Goal: Information Seeking & Learning: Check status

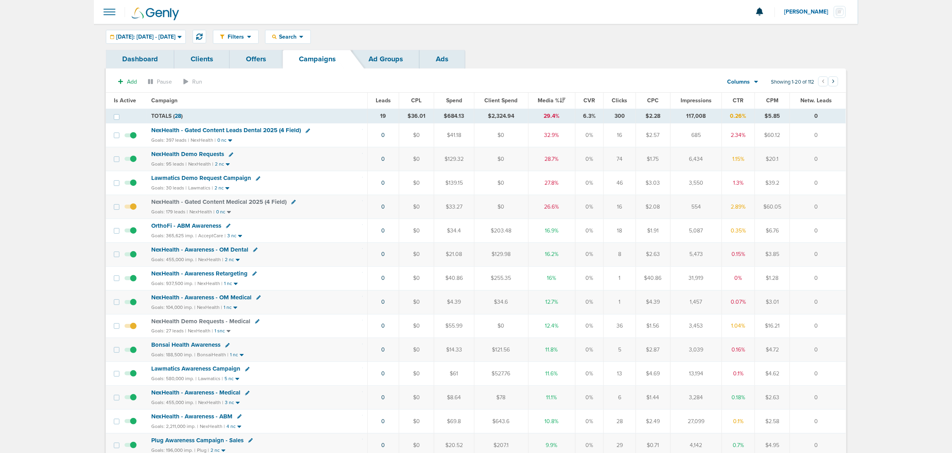
click at [244, 131] on span "NexHealth - Gated Content Leads Dental 2025 (4 Field)" at bounding box center [226, 130] width 150 height 7
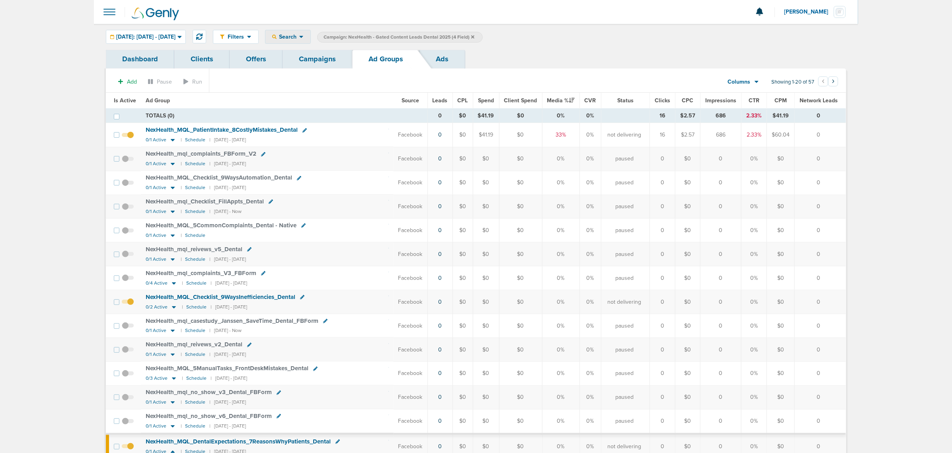
click at [304, 36] on icon at bounding box center [301, 36] width 4 height 7
click at [328, 113] on link "Network Campaign" at bounding box center [307, 113] width 82 height 10
select select "netCmpName"
type input "09.12"
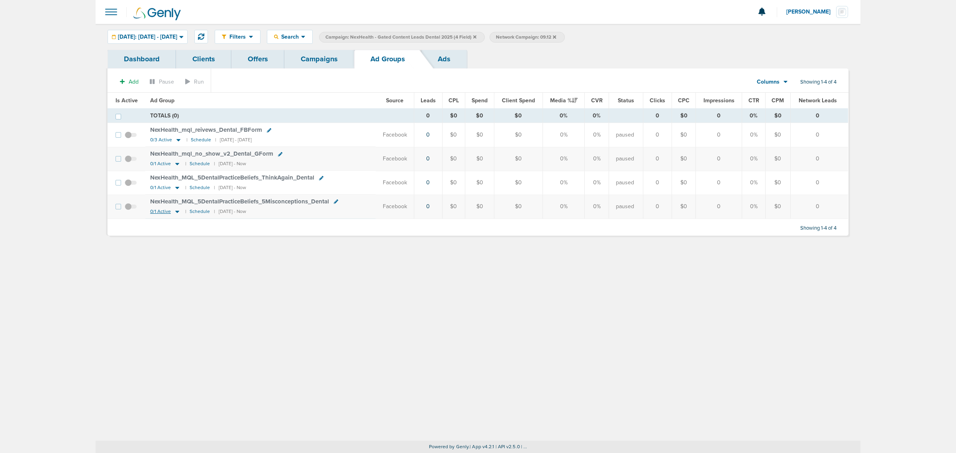
click at [176, 211] on icon at bounding box center [177, 211] width 8 height 7
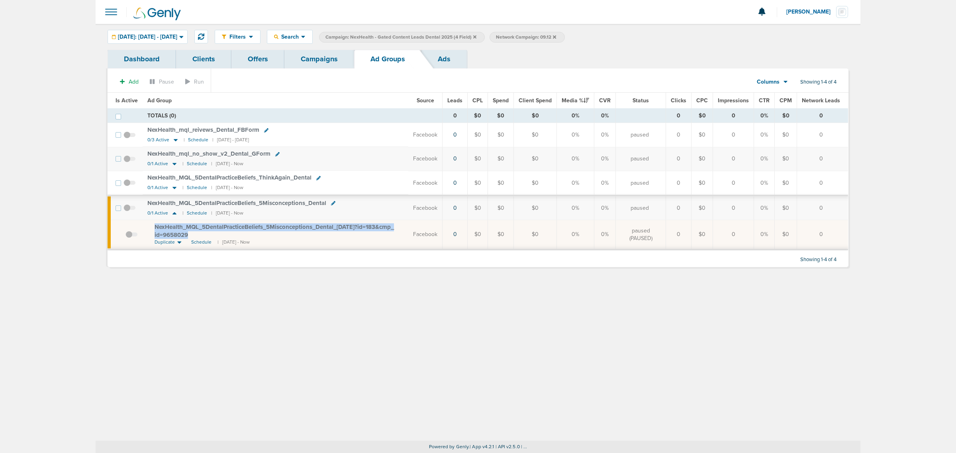
drag, startPoint x: 213, startPoint y: 237, endPoint x: 147, endPoint y: 226, distance: 67.4
click at [147, 226] on td "NexHealth_ MQL_ 5DentalPracticeBeliefs_ 5Misconceptions_ Dental_ [DATE]?id=183&…" at bounding box center [276, 234] width 266 height 29
copy span "NexHealth_ MQL_ 5DentalPracticeBeliefs_ 5Misconceptions_ Dental_ [DATE]?id=183&…"
click at [301, 58] on link "Campaigns" at bounding box center [319, 59] width 70 height 19
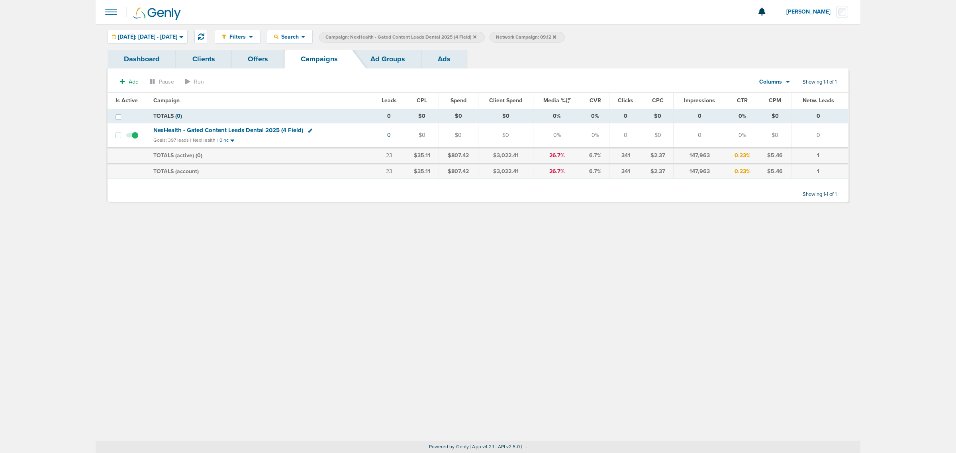
click at [476, 37] on icon at bounding box center [474, 37] width 3 height 5
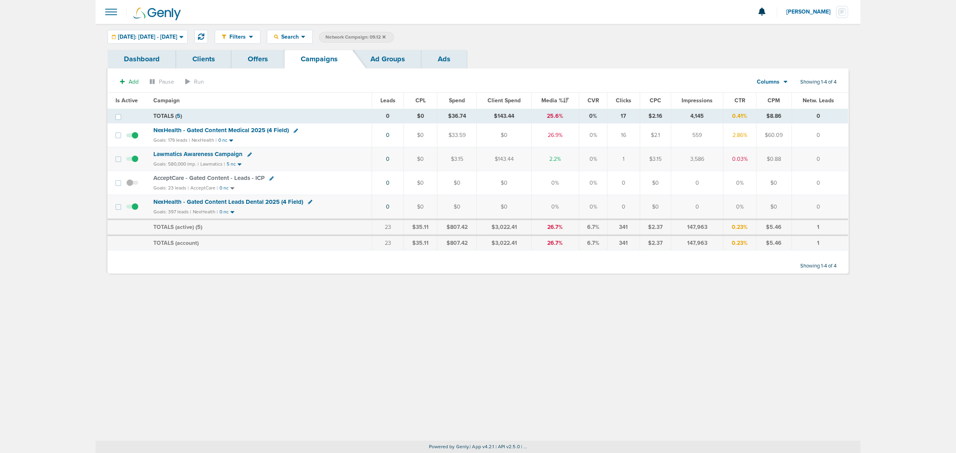
click at [385, 37] on icon at bounding box center [383, 37] width 3 height 5
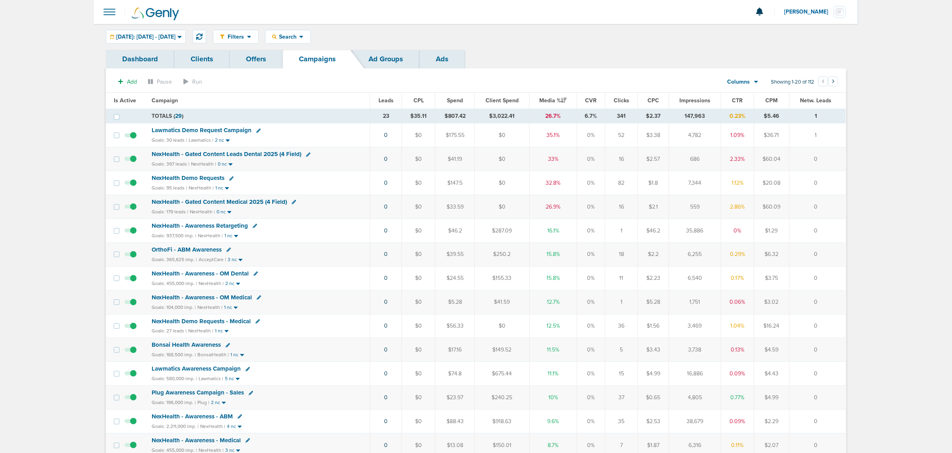
click at [231, 192] on div "Goals: 95 leads | NexHealth | 1 nc" at bounding box center [259, 188] width 214 height 7
click at [231, 204] on span "NexHealth - Gated Content Medical 2025 (4 Field)" at bounding box center [219, 201] width 135 height 7
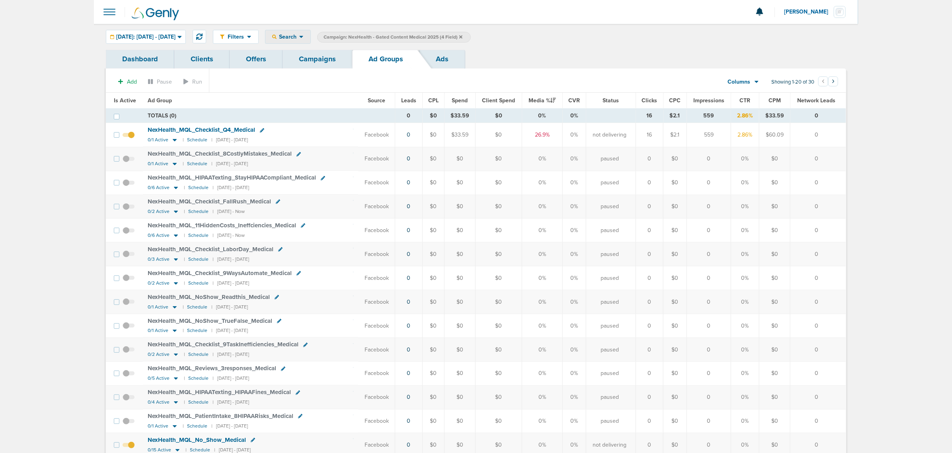
click at [299, 36] on span "Search" at bounding box center [288, 36] width 23 height 7
click at [238, 2] on div at bounding box center [476, 12] width 765 height 24
click at [183, 40] on div "[DATE]: [DATE] - [DATE]" at bounding box center [145, 36] width 79 height 13
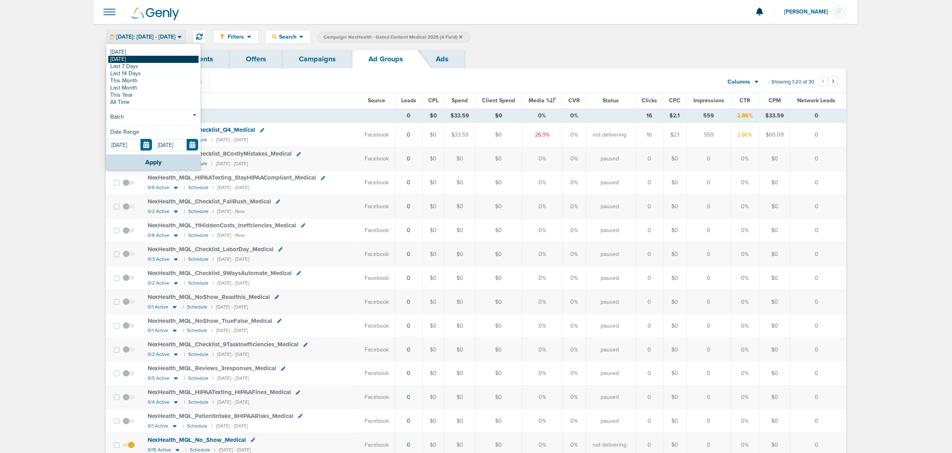
click at [151, 62] on link "[DATE]" at bounding box center [153, 59] width 90 height 7
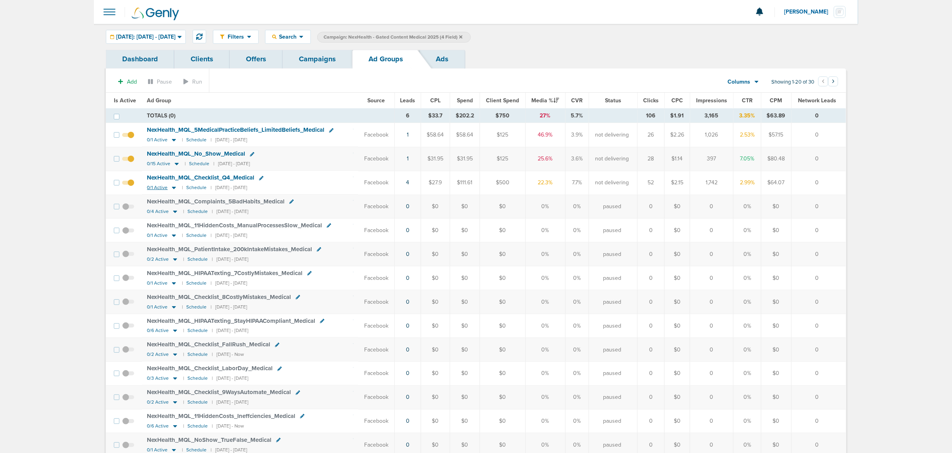
click at [172, 188] on icon at bounding box center [174, 188] width 4 height 2
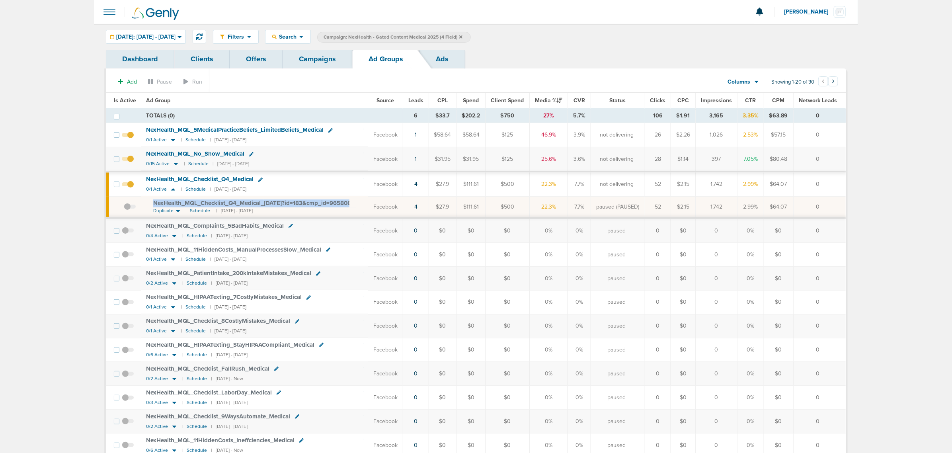
drag, startPoint x: 355, startPoint y: 205, endPoint x: 138, endPoint y: 203, distance: 216.6
click at [138, 203] on tr "NexHealth_ MQL_ Checklist_ Q4_ Medical_ [DATE]?id=183&cmp_ id=9658082 Duplicate…" at bounding box center [476, 207] width 740 height 22
copy tr "NexHealth_ MQL_ Checklist_ Q4_ Medical_ [DATE]?id=183&cmp_ id=9658082"
click at [283, 205] on span "NexHealth_ MQL_ Checklist_ Q4_ Medical_ [DATE]?id=183&cmp_ id=9658082" at bounding box center [253, 202] width 201 height 7
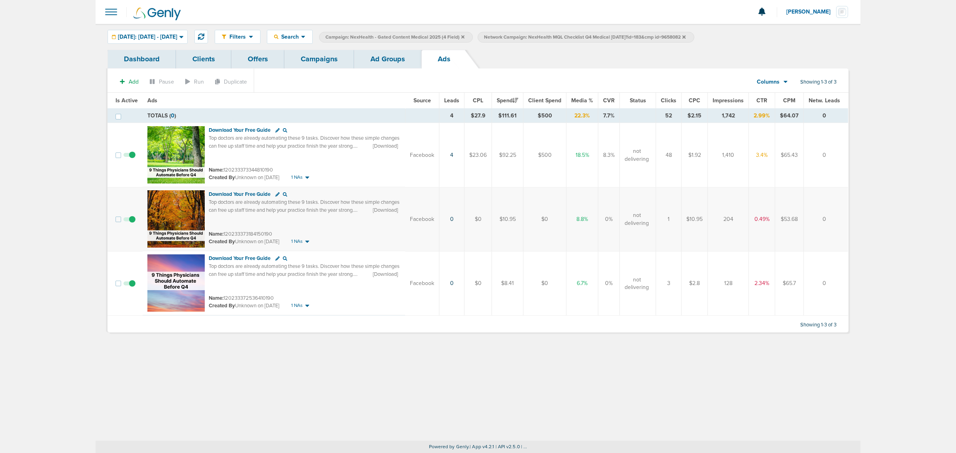
click at [399, 59] on link "Ad Groups" at bounding box center [387, 59] width 67 height 19
click at [464, 36] on icon at bounding box center [462, 36] width 3 height 3
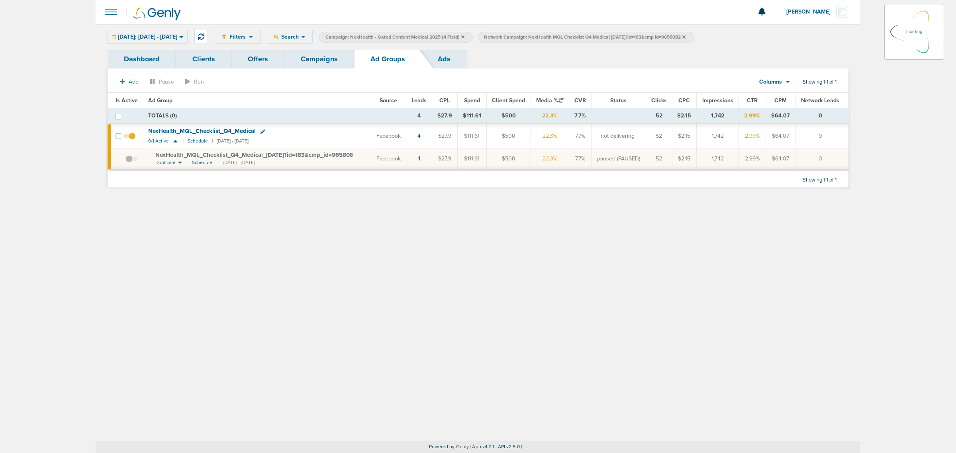
click at [464, 36] on icon at bounding box center [462, 36] width 3 height 3
click at [527, 37] on icon at bounding box center [525, 36] width 3 height 3
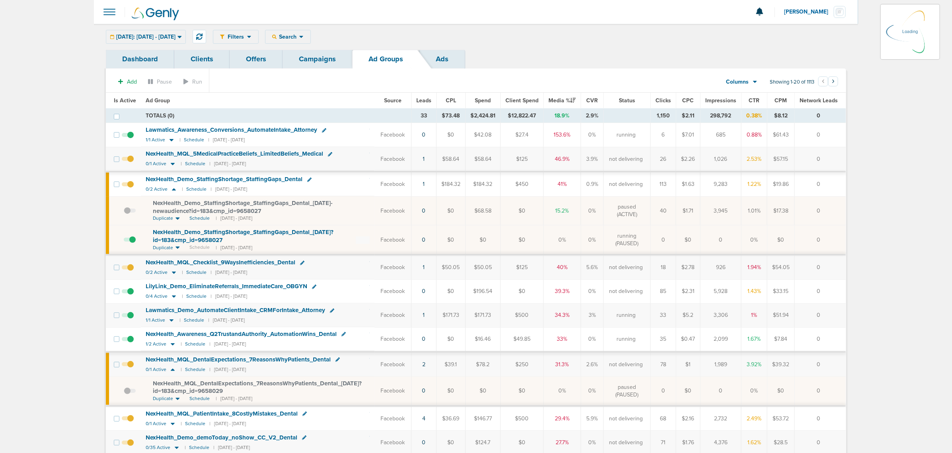
click at [315, 49] on div "Filters Active Only Settings Status Active Inactive Objectives MQL SQL Traffic …" at bounding box center [476, 37] width 765 height 26
click at [315, 63] on link "Campaigns" at bounding box center [318, 59] width 70 height 19
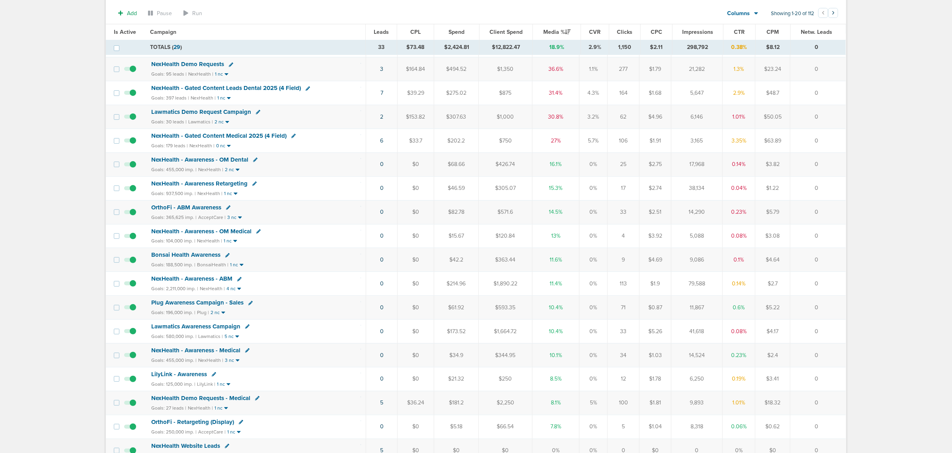
scroll to position [100, 0]
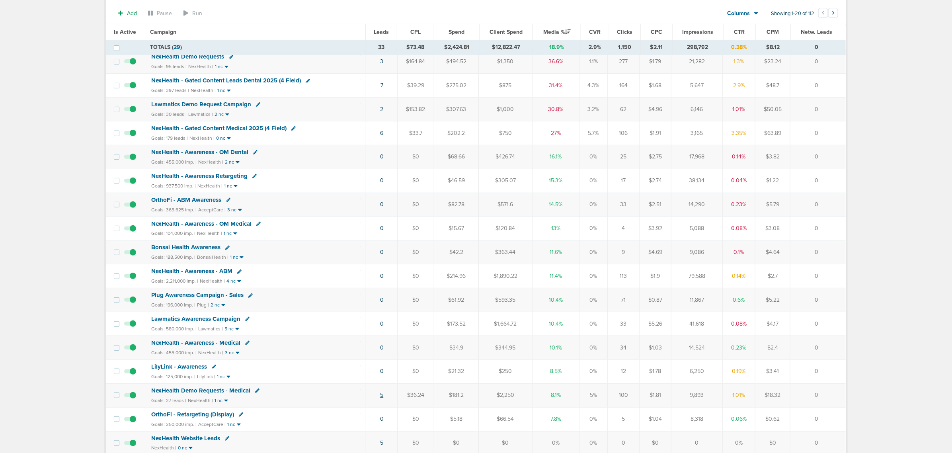
click at [380, 399] on link "5" at bounding box center [381, 395] width 3 height 7
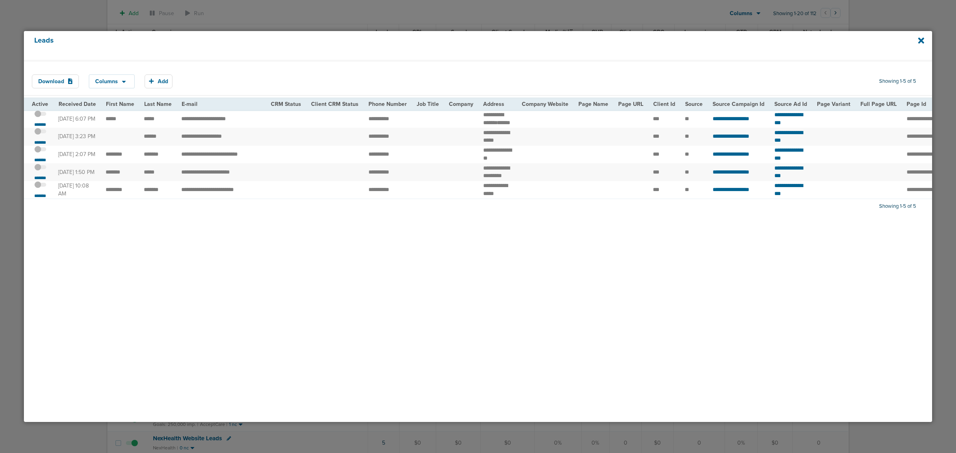
click at [924, 39] on div "Leads" at bounding box center [478, 45] width 908 height 29
click at [919, 41] on icon at bounding box center [921, 40] width 6 height 6
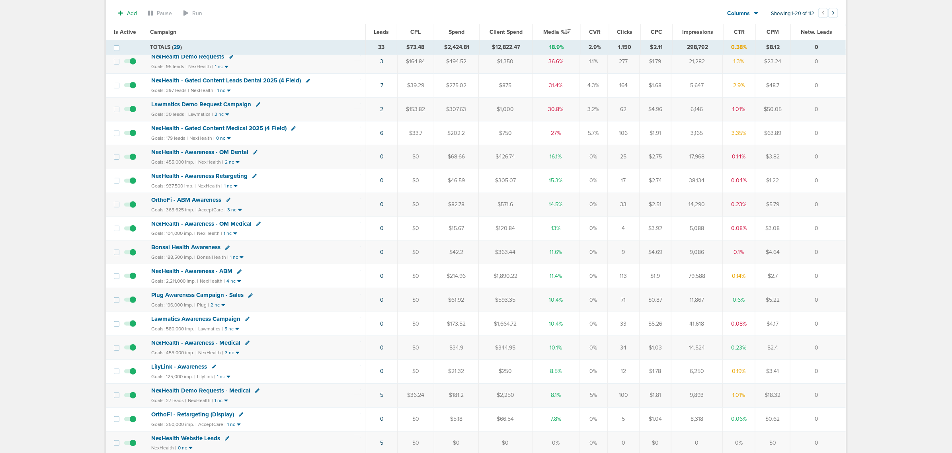
click at [211, 394] on span "NexHealth Demo Requests - Medical" at bounding box center [200, 390] width 99 height 7
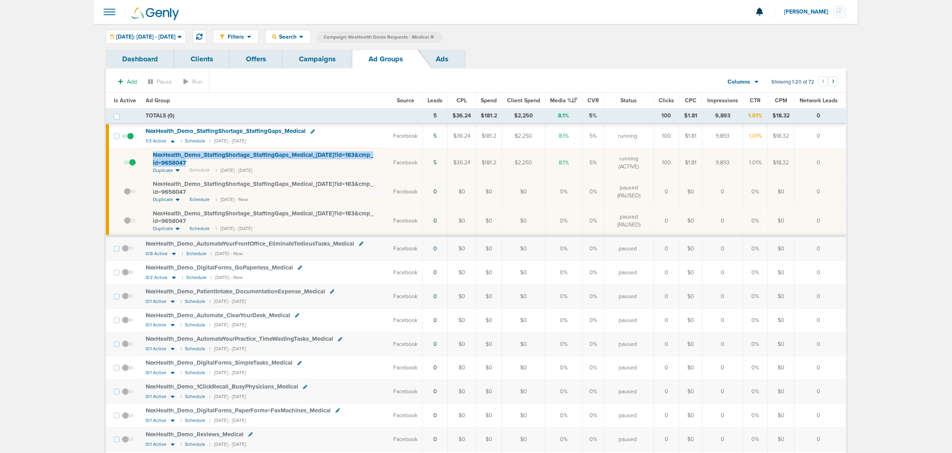
drag, startPoint x: 194, startPoint y: 164, endPoint x: 145, endPoint y: 152, distance: 50.5
click at [145, 152] on td "NexHealth_ Demo_ StaffingShortage_ StaffingGaps_ Medical_ [DATE]?id=183&cmp_ id…" at bounding box center [265, 162] width 248 height 29
click at [341, 195] on div "NexHealth_ Demo_ StaffingShortage_ StaffingGaps_ Medical_ [DATE]?id=183&cmp_ id…" at bounding box center [268, 188] width 231 height 16
click at [176, 37] on span "[DATE]: [DATE] - [DATE]" at bounding box center [145, 37] width 59 height 6
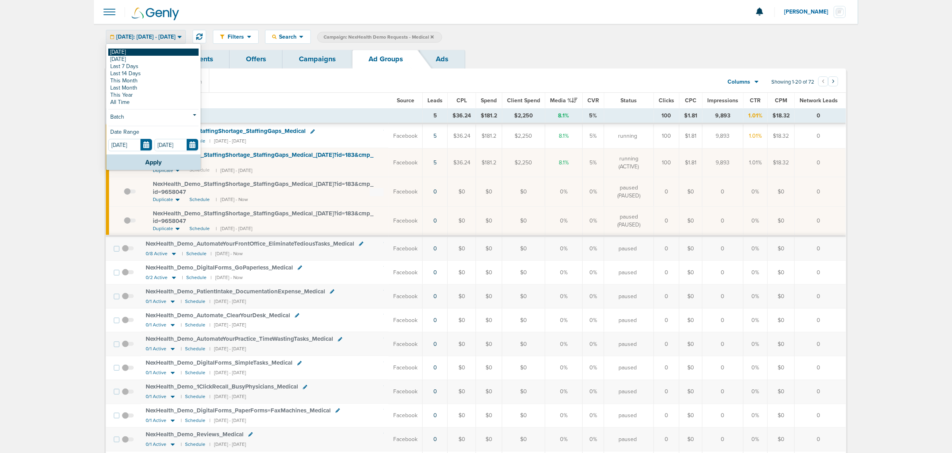
click at [140, 53] on link "[DATE]" at bounding box center [153, 52] width 90 height 7
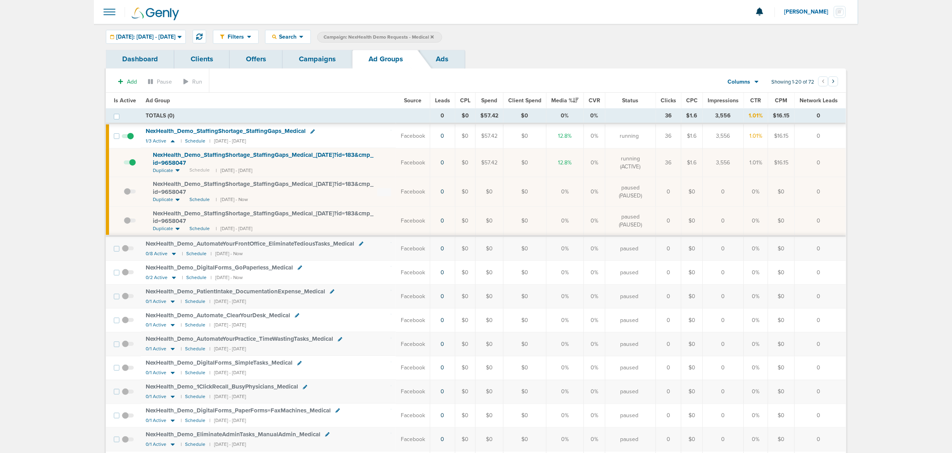
click at [126, 196] on span at bounding box center [130, 196] width 12 height 0
click at [124, 194] on input "checkbox" at bounding box center [124, 194] width 0 height 0
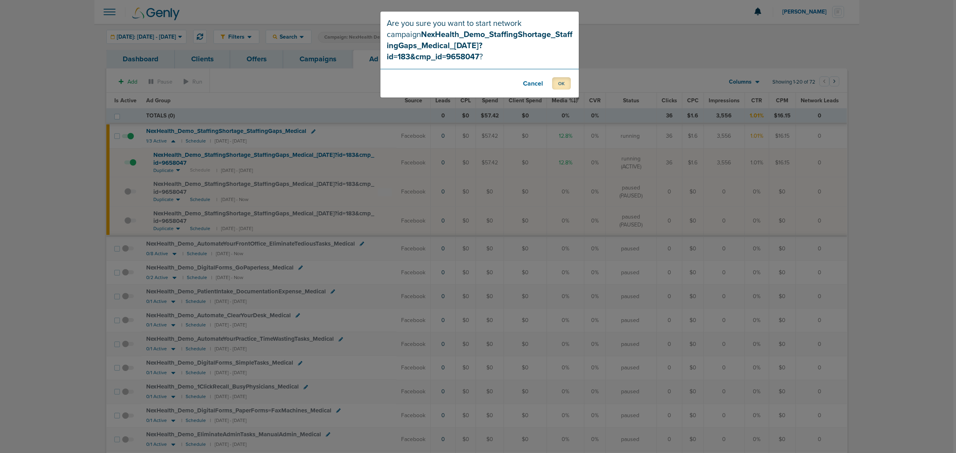
click at [567, 77] on button "OK" at bounding box center [561, 83] width 19 height 12
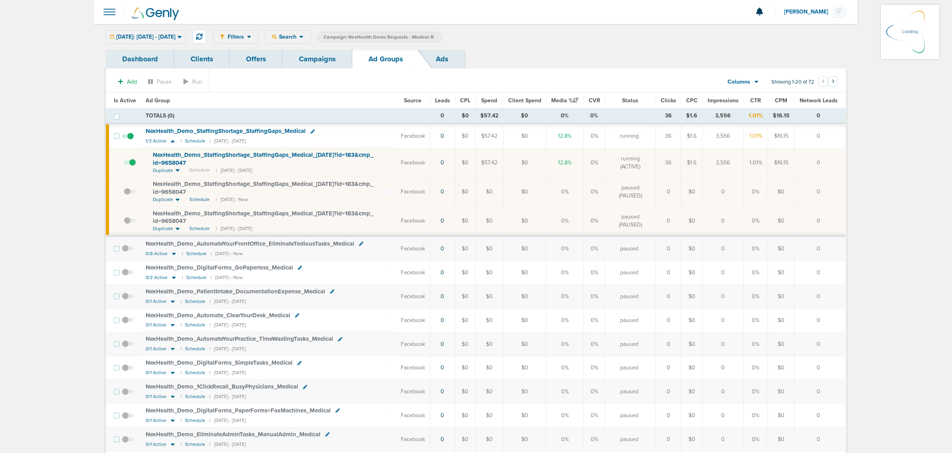
click at [133, 162] on td at bounding box center [130, 162] width 22 height 29
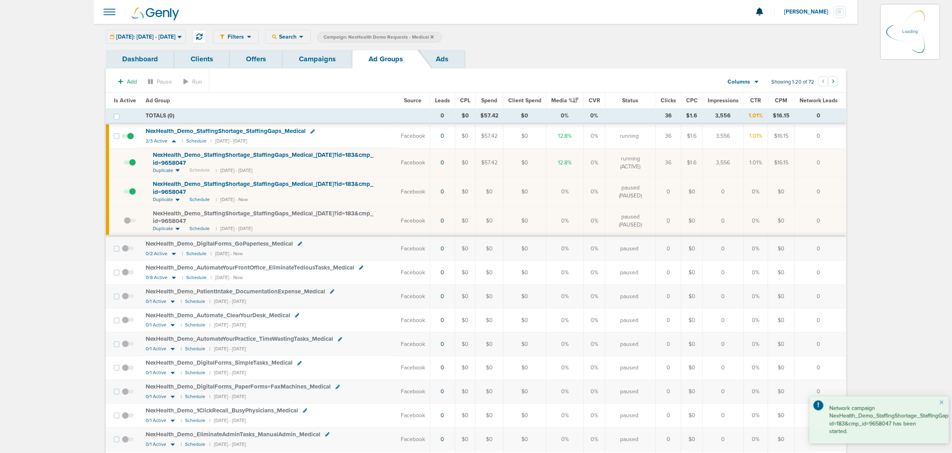
click at [133, 162] on td at bounding box center [130, 162] width 22 height 29
click at [134, 166] on span at bounding box center [130, 166] width 12 height 0
click at [124, 164] on input "checkbox" at bounding box center [124, 164] width 0 height 0
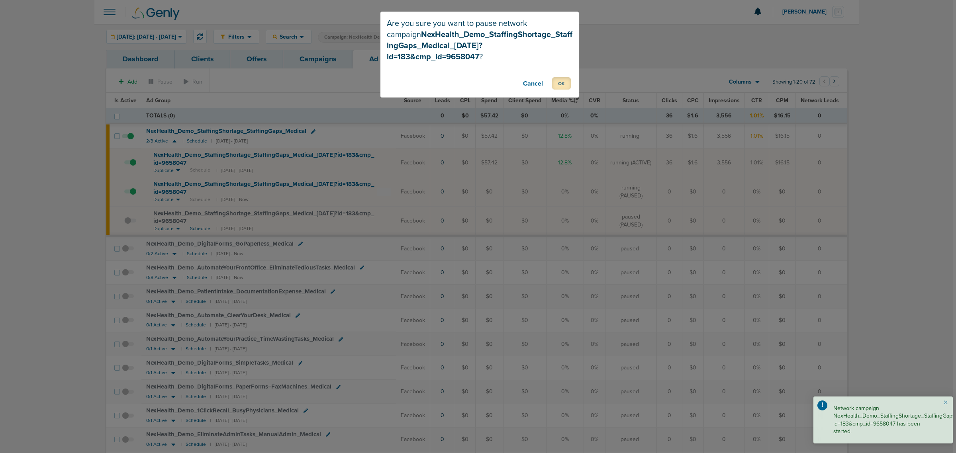
click at [560, 77] on button "OK" at bounding box center [561, 83] width 19 height 12
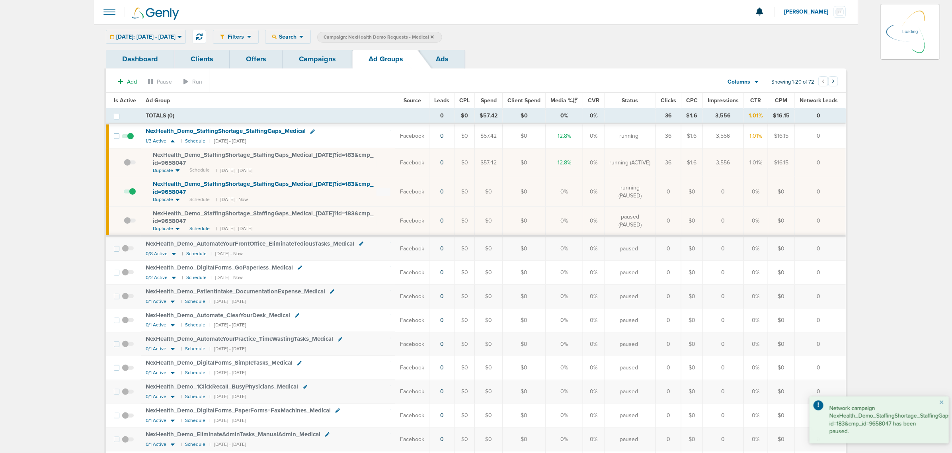
click at [178, 34] on div "[DATE]: [DATE] - [DATE] [DATE] [DATE] Last 7 Days Last 14 Days This Month Last …" at bounding box center [146, 37] width 80 height 14
click at [176, 34] on span "[DATE]: [DATE] - [DATE]" at bounding box center [145, 37] width 59 height 6
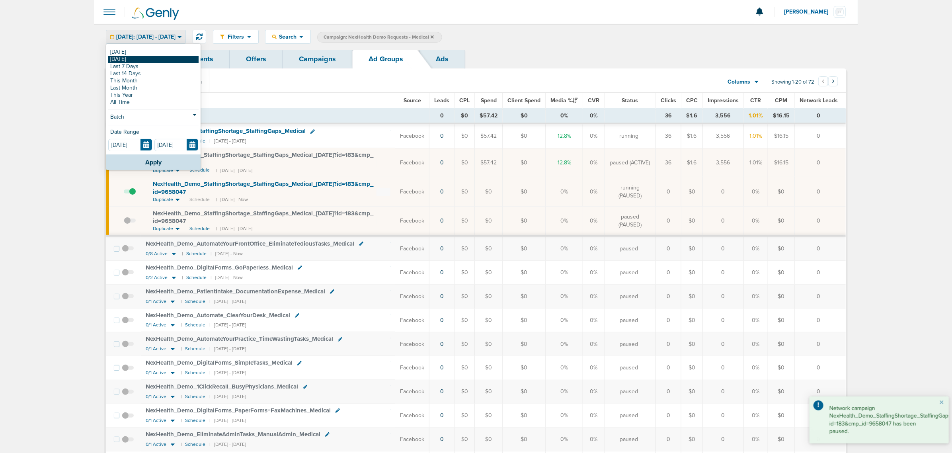
click at [126, 58] on link "[DATE]" at bounding box center [153, 59] width 90 height 7
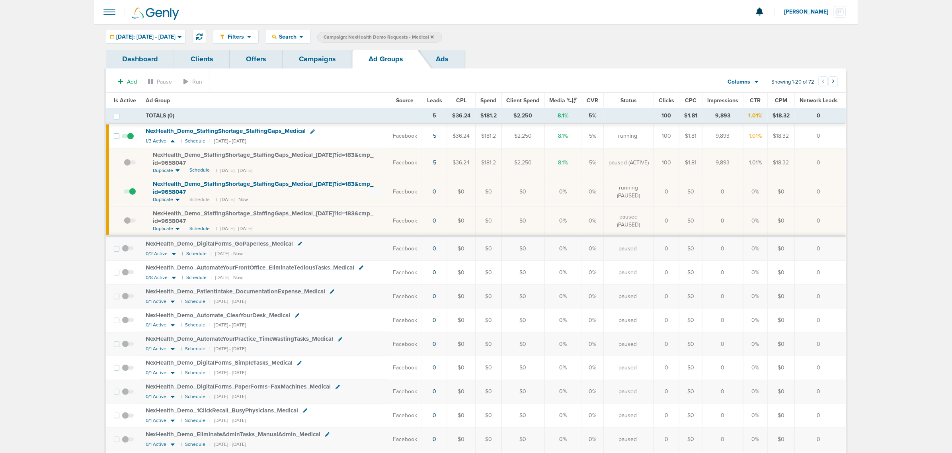
click at [436, 162] on link "5" at bounding box center [434, 162] width 3 height 7
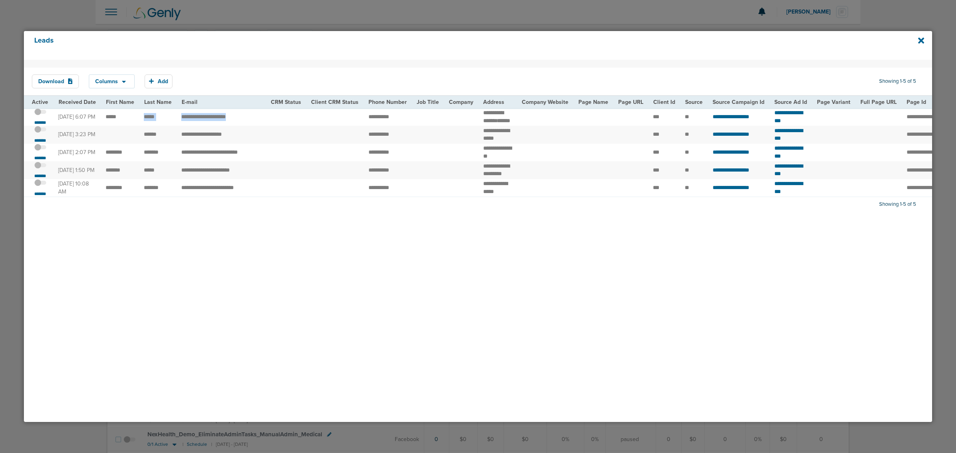
drag, startPoint x: 142, startPoint y: 120, endPoint x: 254, endPoint y: 119, distance: 112.3
click at [254, 119] on tr "**********" at bounding box center [826, 117] width 1604 height 18
click at [263, 118] on td "**********" at bounding box center [221, 117] width 90 height 18
drag, startPoint x: 402, startPoint y: 117, endPoint x: 358, endPoint y: 119, distance: 43.8
click at [358, 119] on tr "**********" at bounding box center [826, 117] width 1604 height 18
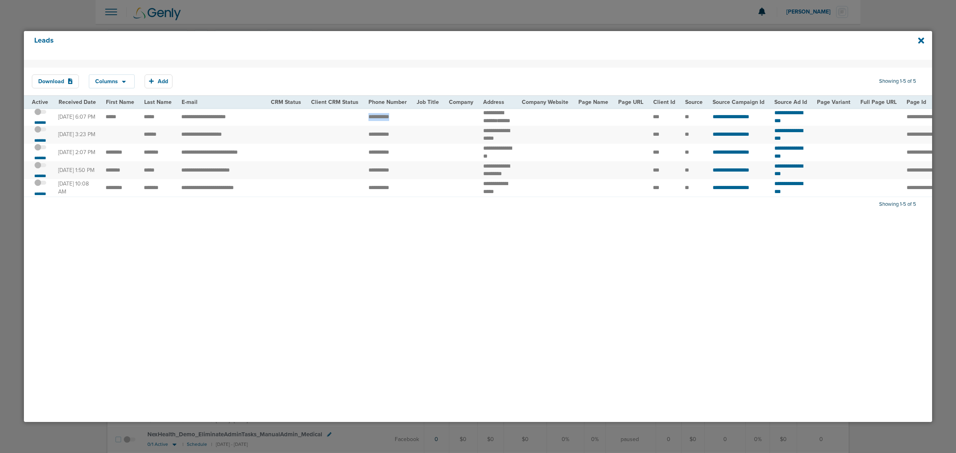
copy tr "**********"
click at [43, 116] on span at bounding box center [40, 116] width 12 height 0
click at [40, 113] on input "checkbox" at bounding box center [40, 113] width 0 height 0
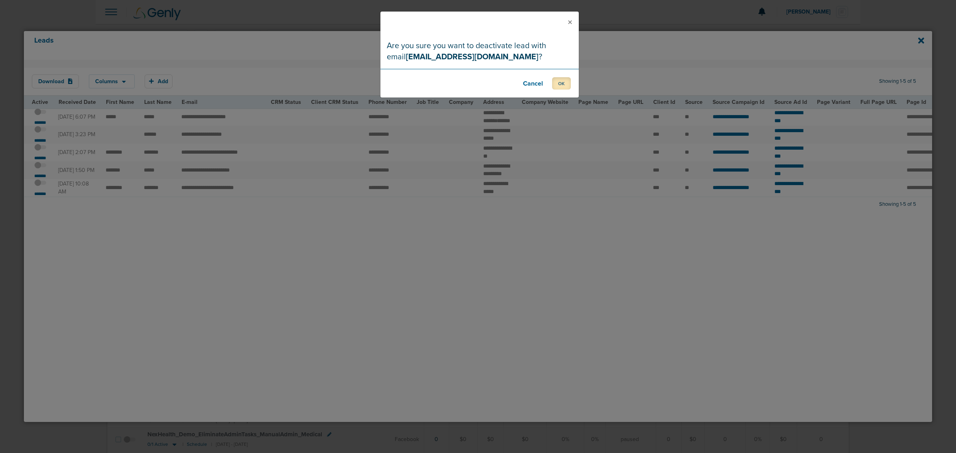
click at [559, 80] on button "OK" at bounding box center [561, 83] width 19 height 12
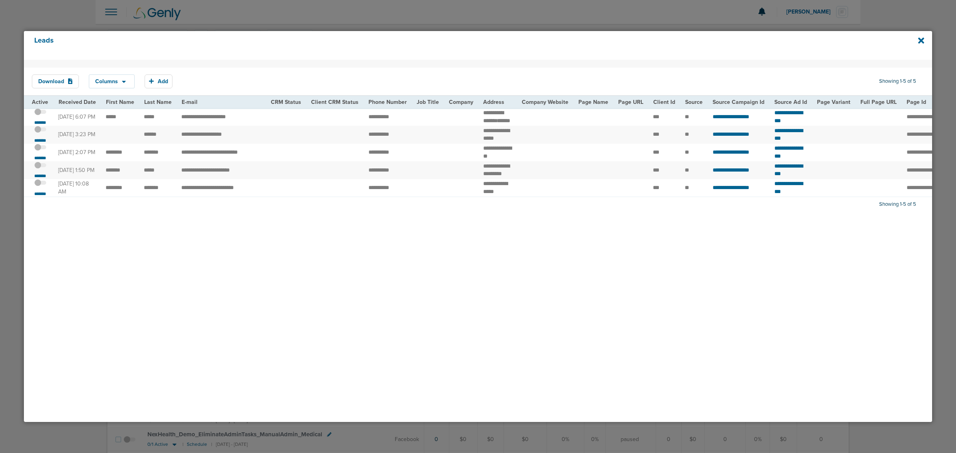
click at [43, 134] on span at bounding box center [40, 134] width 12 height 0
click at [40, 131] on input "checkbox" at bounding box center [40, 131] width 0 height 0
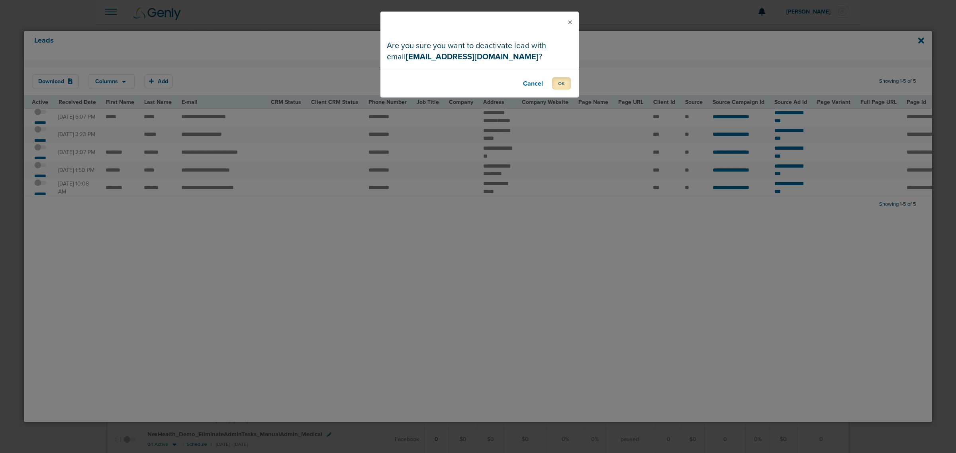
click at [554, 80] on button "OK" at bounding box center [561, 83] width 19 height 12
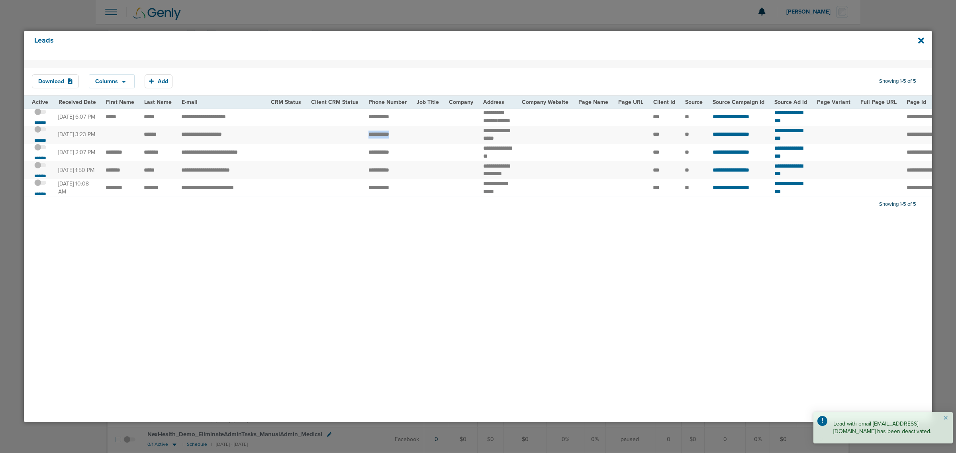
drag, startPoint x: 357, startPoint y: 142, endPoint x: 399, endPoint y: 144, distance: 42.7
click at [399, 144] on tr "**********" at bounding box center [826, 135] width 1604 height 18
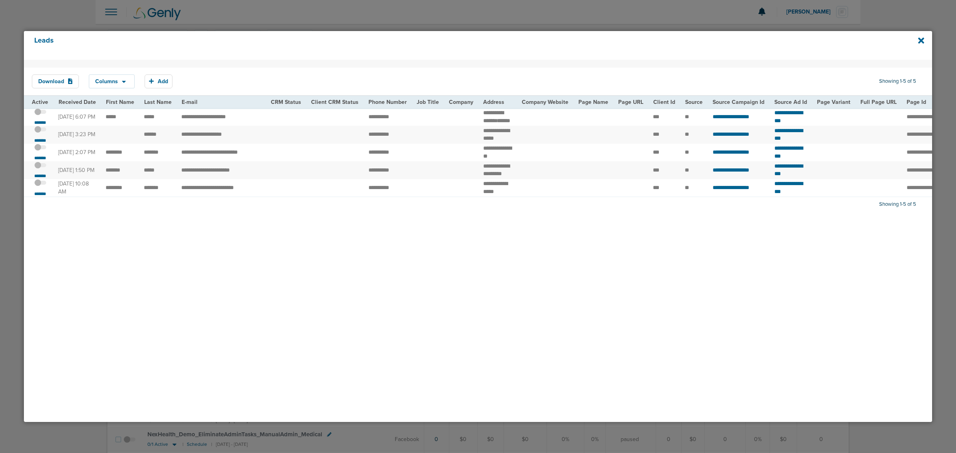
drag, startPoint x: 209, startPoint y: 344, endPoint x: 130, endPoint y: 325, distance: 81.6
click at [209, 344] on div "Download Columns Save selections Reset to defaults Is Active Received Date Firs…" at bounding box center [478, 241] width 908 height 362
drag, startPoint x: 176, startPoint y: 164, endPoint x: 264, endPoint y: 158, distance: 88.3
click at [264, 158] on tr "**********" at bounding box center [826, 153] width 1604 height 18
copy tr "**********"
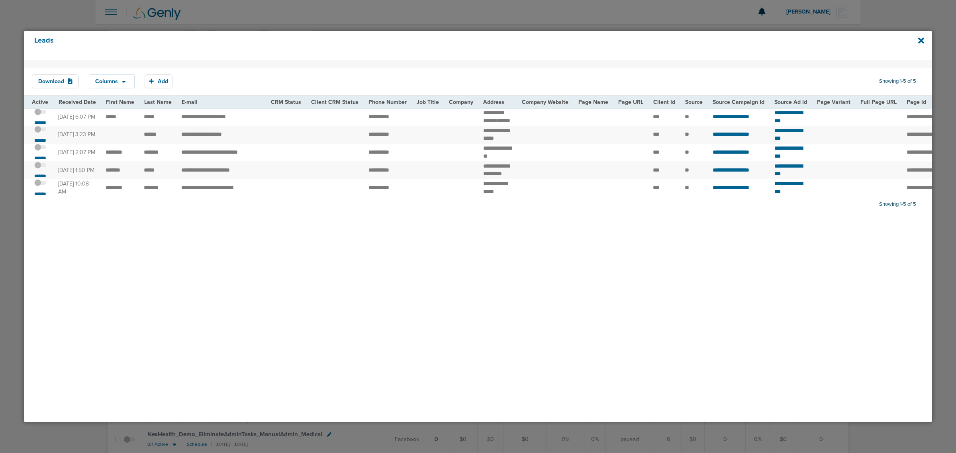
click at [225, 174] on td "**********" at bounding box center [221, 170] width 90 height 18
drag, startPoint x: 178, startPoint y: 182, endPoint x: 258, endPoint y: 190, distance: 80.0
click at [258, 179] on td "**********" at bounding box center [221, 170] width 90 height 18
copy td "**********"
click at [405, 298] on div "Download Columns Save selections Reset to defaults Is Active Received Date Firs…" at bounding box center [478, 241] width 908 height 362
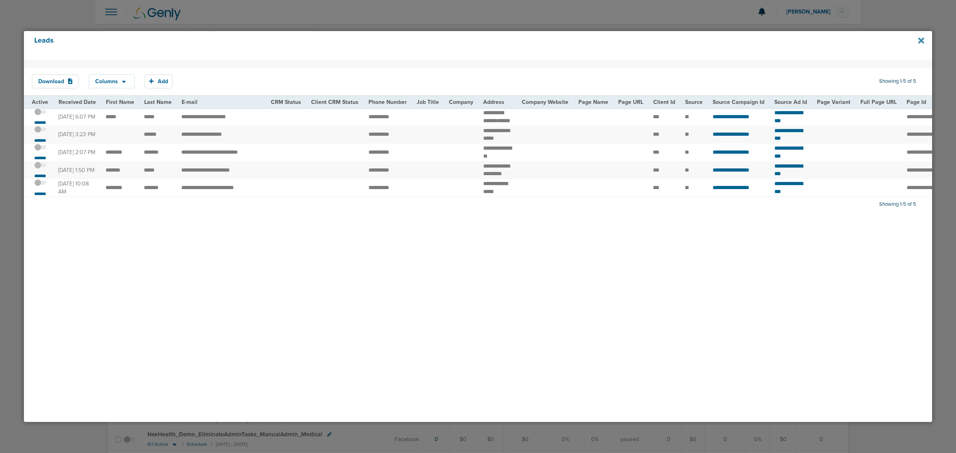
click at [918, 38] on icon at bounding box center [921, 40] width 6 height 6
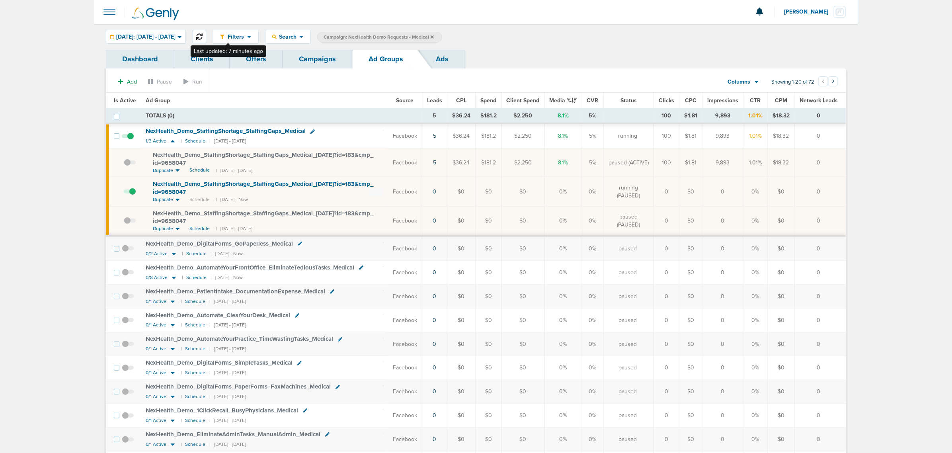
click at [203, 39] on icon at bounding box center [199, 36] width 6 height 6
click at [434, 35] on icon at bounding box center [432, 36] width 3 height 3
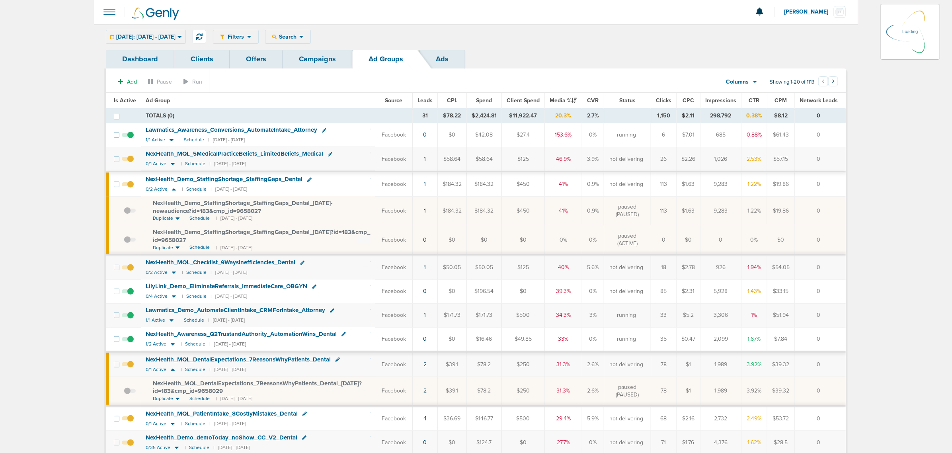
click at [319, 58] on link "Campaigns" at bounding box center [318, 59] width 70 height 19
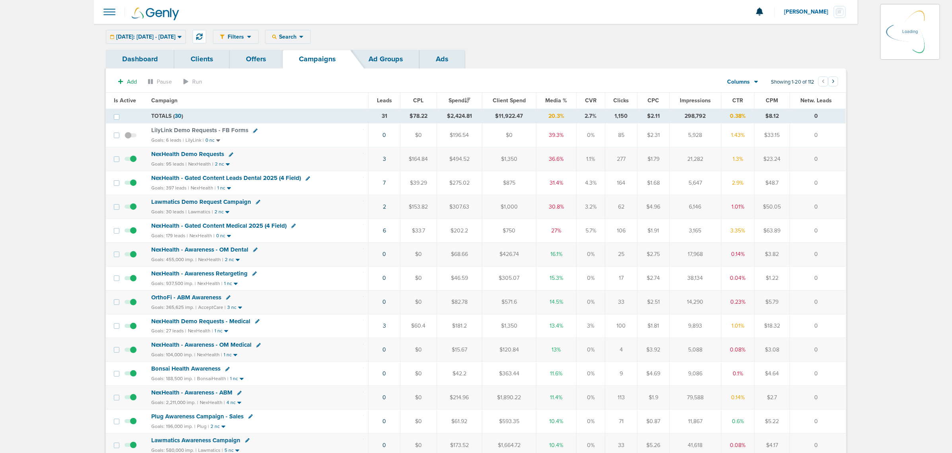
click at [182, 39] on icon at bounding box center [180, 36] width 4 height 7
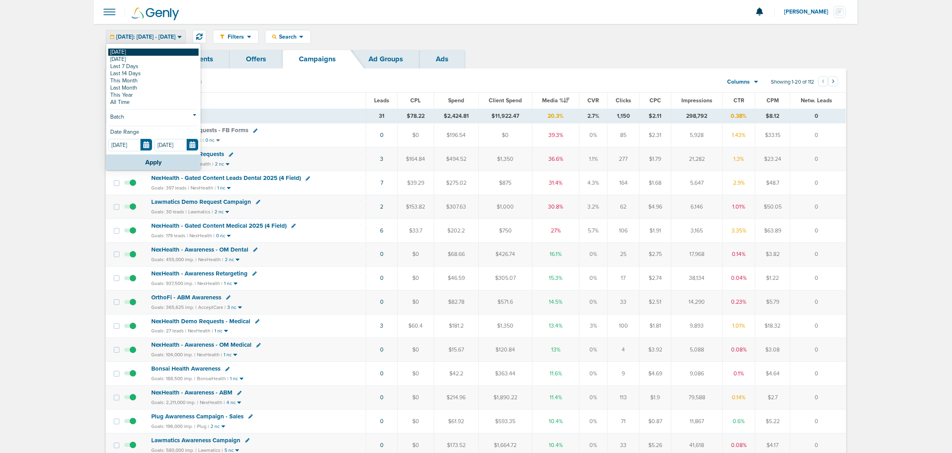
click at [121, 52] on link "[DATE]" at bounding box center [153, 52] width 90 height 7
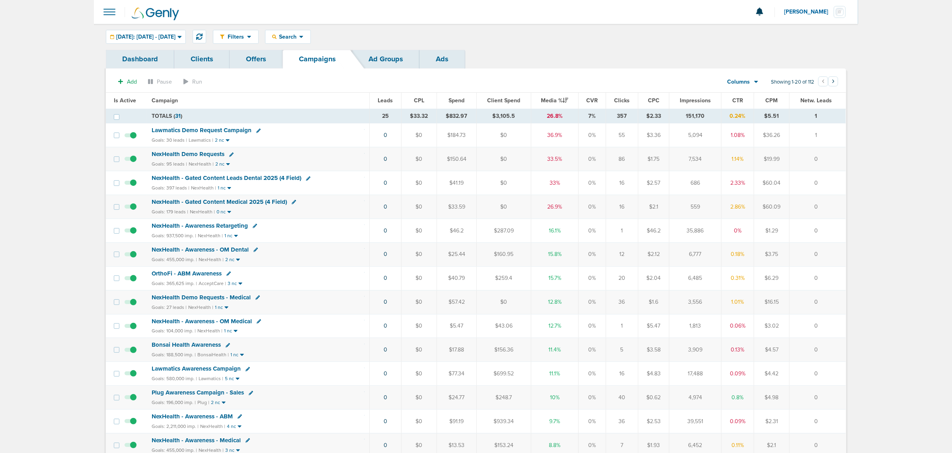
click at [170, 154] on span "NexHealth Demo Requests" at bounding box center [188, 154] width 73 height 7
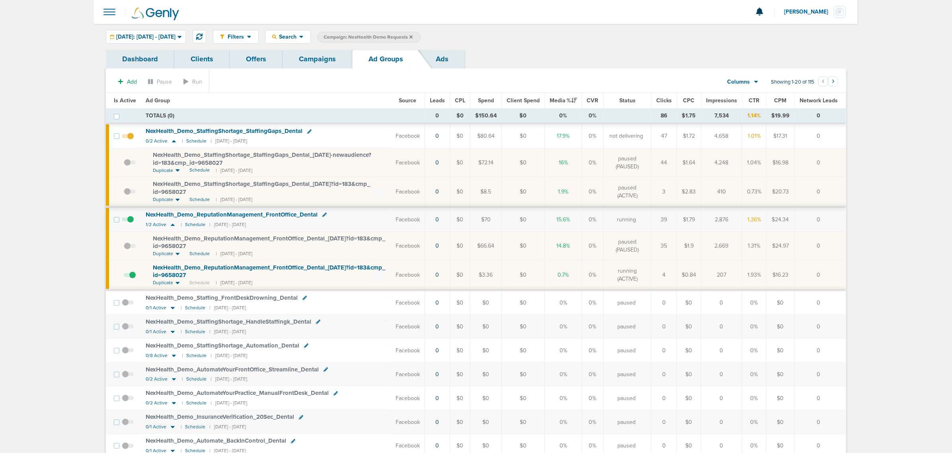
click at [323, 64] on link "Campaigns" at bounding box center [318, 59] width 70 height 19
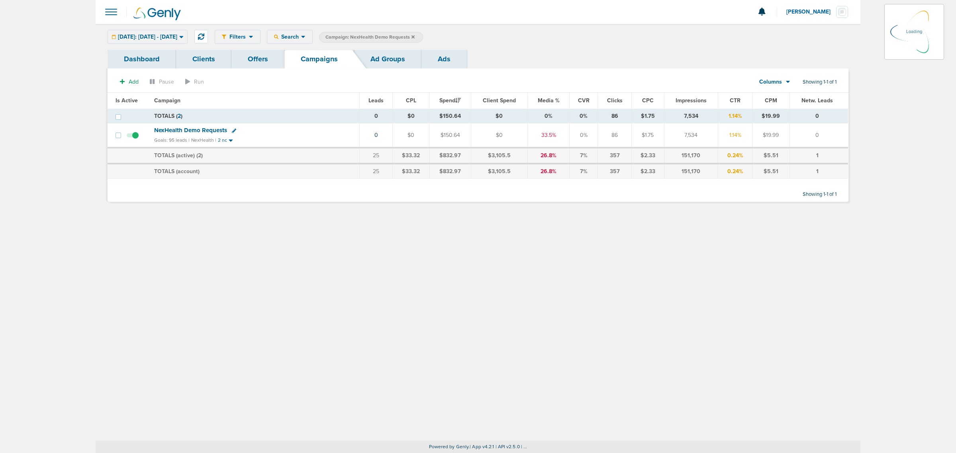
click at [415, 36] on icon at bounding box center [412, 37] width 3 height 5
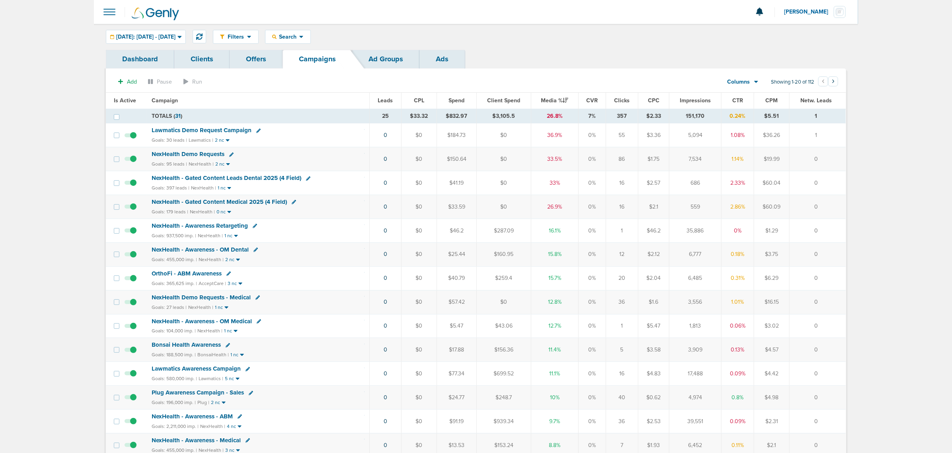
click at [609, 52] on div "Dashboard Clients Offers Campaigns Ad Groups Ads" at bounding box center [476, 59] width 741 height 19
click at [183, 156] on span "NexHealth Demo Requests" at bounding box center [188, 154] width 73 height 7
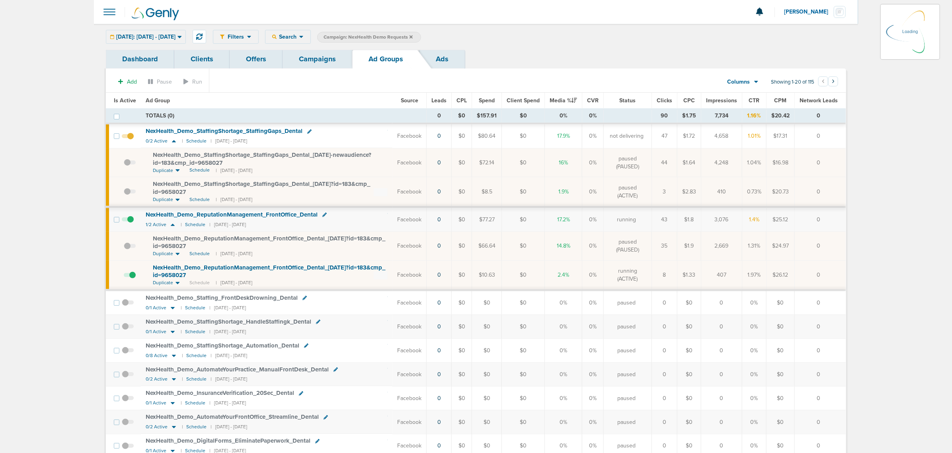
click at [319, 170] on td "NexHealth_ Demo_ StaffingShortage_ StaffingGaps_ Dental_ [DATE]-newaudience?id=…" at bounding box center [267, 162] width 252 height 29
drag, startPoint x: 233, startPoint y: 162, endPoint x: 141, endPoint y: 154, distance: 93.1
click at [141, 154] on td "NexHealth_ Demo_ StaffingShortage_ StaffingGaps_ Dental_ [DATE]-newaudience?id=…" at bounding box center [267, 162] width 252 height 29
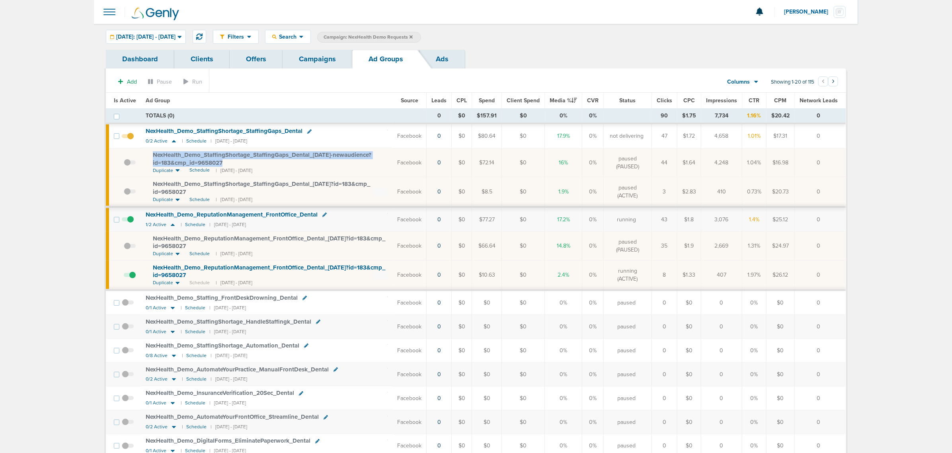
copy span "NexHealth_ Demo_ StaffingShortage_ StaffingGaps_ Dental_ [DATE]-newaudience?id=…"
click at [176, 34] on span "[DATE]: [DATE] - [DATE]" at bounding box center [145, 37] width 59 height 6
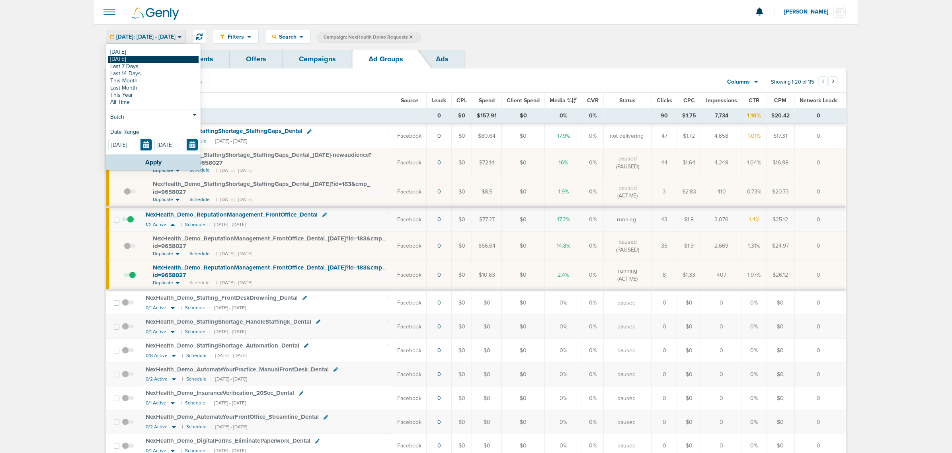
click at [134, 60] on link "[DATE]" at bounding box center [153, 59] width 90 height 7
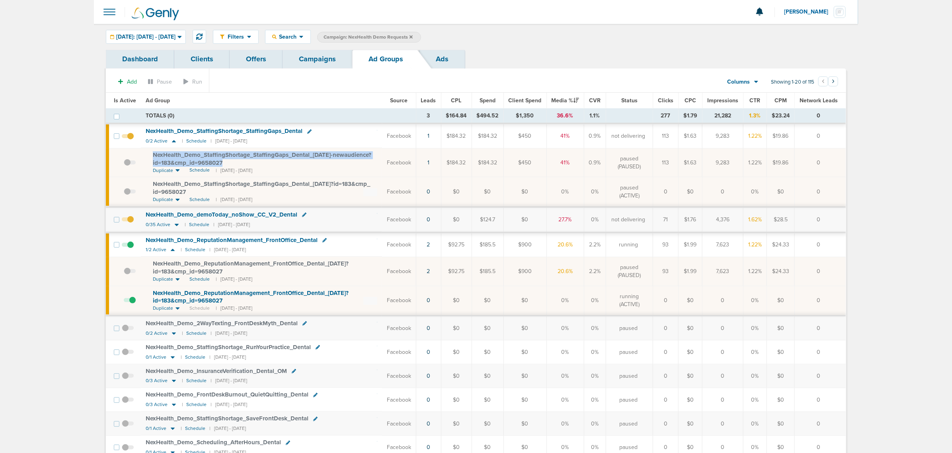
drag, startPoint x: 230, startPoint y: 161, endPoint x: 150, endPoint y: 156, distance: 79.8
click at [148, 156] on td "NexHealth_ Demo_ StaffingShortage_ StaffingGaps_ Dental_ [DATE]-newaudience?id=…" at bounding box center [261, 162] width 241 height 29
copy span "NexHealth_ Demo_ StaffingShortage_ StaffingGaps_ Dental_ [DATE]-newaudience?id=…"
click at [315, 54] on link "Campaigns" at bounding box center [318, 59] width 70 height 19
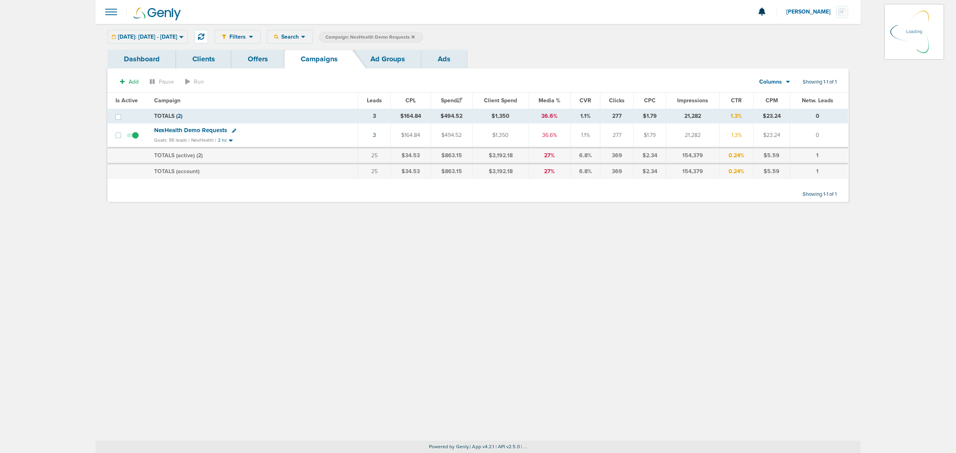
click at [415, 36] on icon at bounding box center [412, 36] width 3 height 3
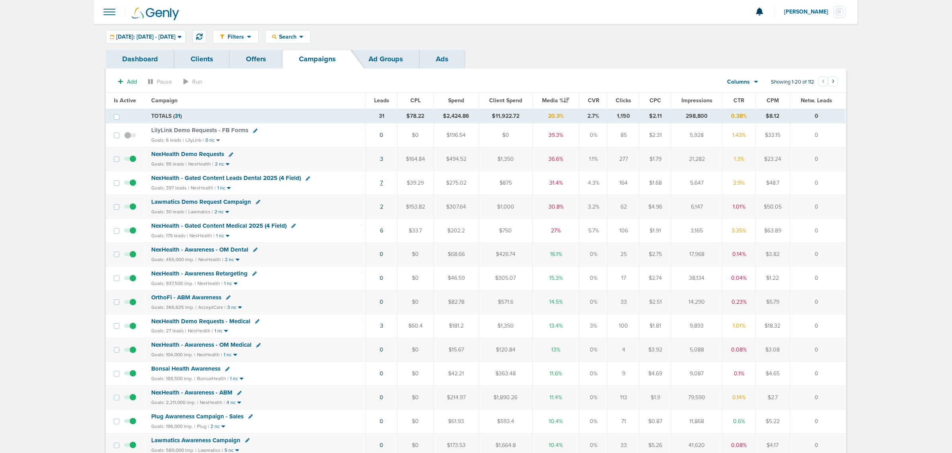
click at [381, 186] on link "7" at bounding box center [381, 183] width 3 height 7
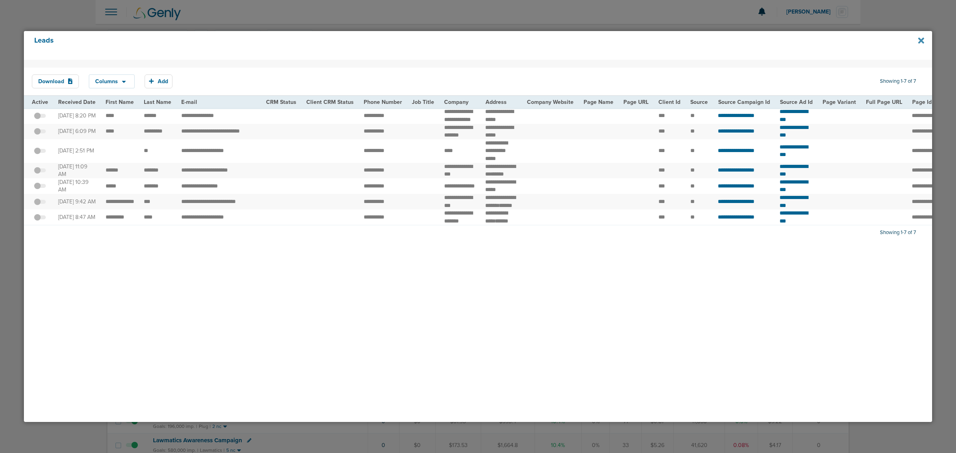
click at [921, 37] on icon at bounding box center [921, 40] width 6 height 9
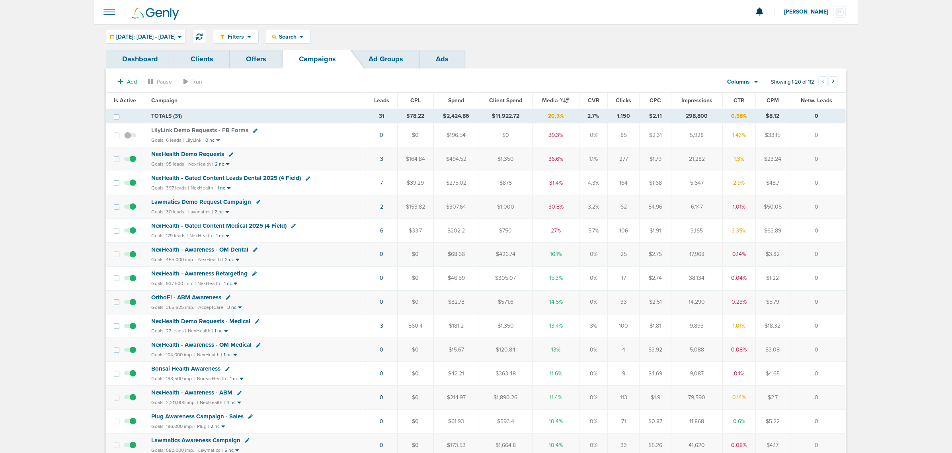
click at [381, 233] on link "6" at bounding box center [381, 230] width 3 height 7
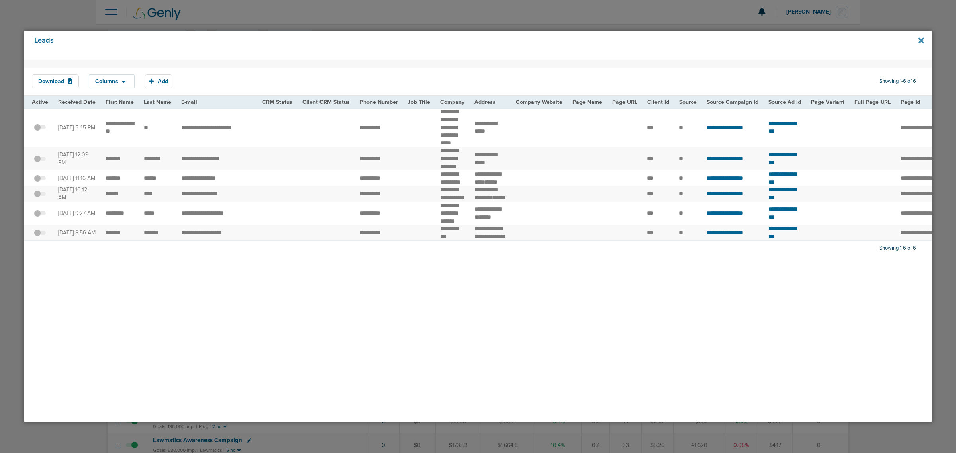
click at [920, 40] on icon at bounding box center [921, 40] width 6 height 6
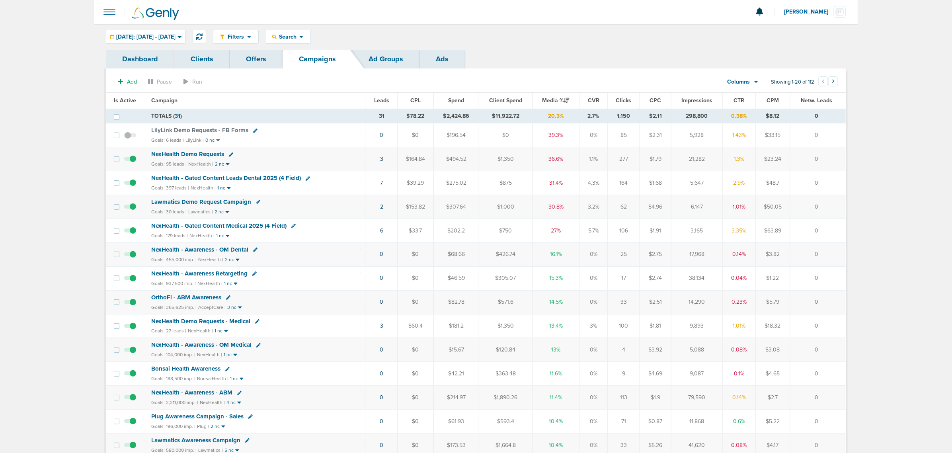
click at [556, 21] on div at bounding box center [476, 12] width 765 height 24
click at [299, 35] on span "Search" at bounding box center [288, 36] width 23 height 7
click at [106, 7] on span at bounding box center [110, 12] width 18 height 18
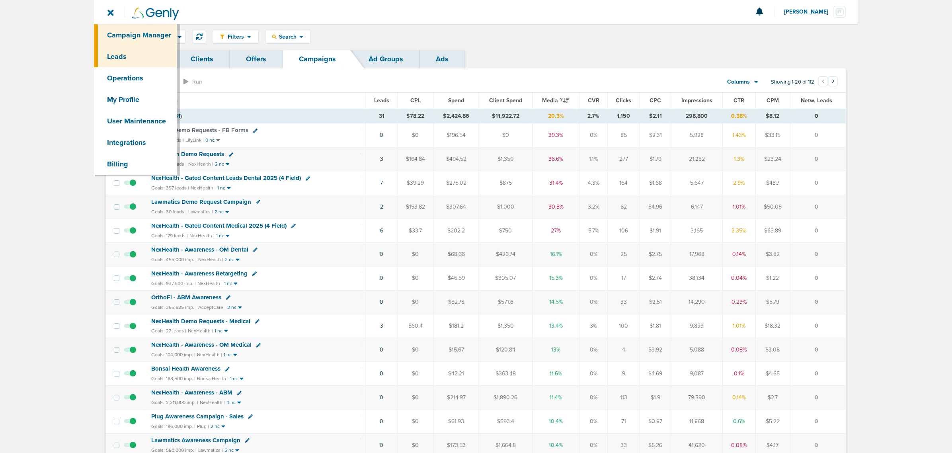
click at [132, 51] on link "Leads" at bounding box center [135, 57] width 83 height 22
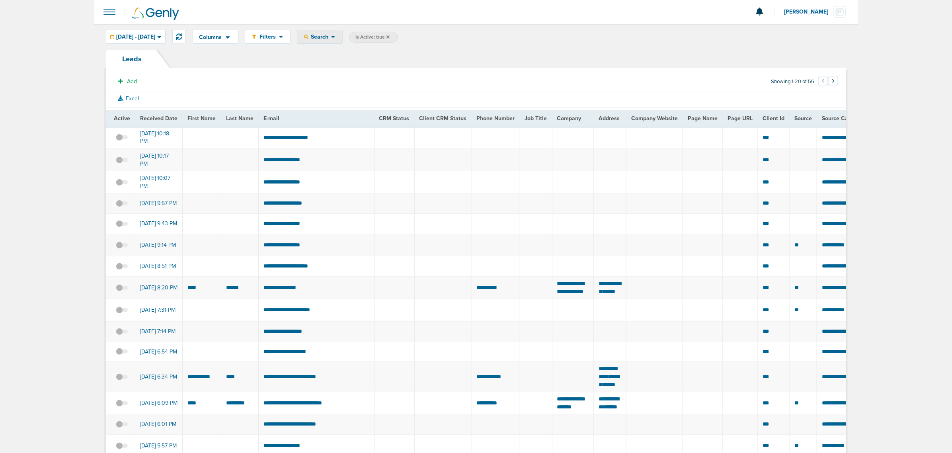
click at [331, 39] on span "Search" at bounding box center [320, 36] width 23 height 7
click at [380, 164] on link "Fields" at bounding box center [338, 165] width 82 height 10
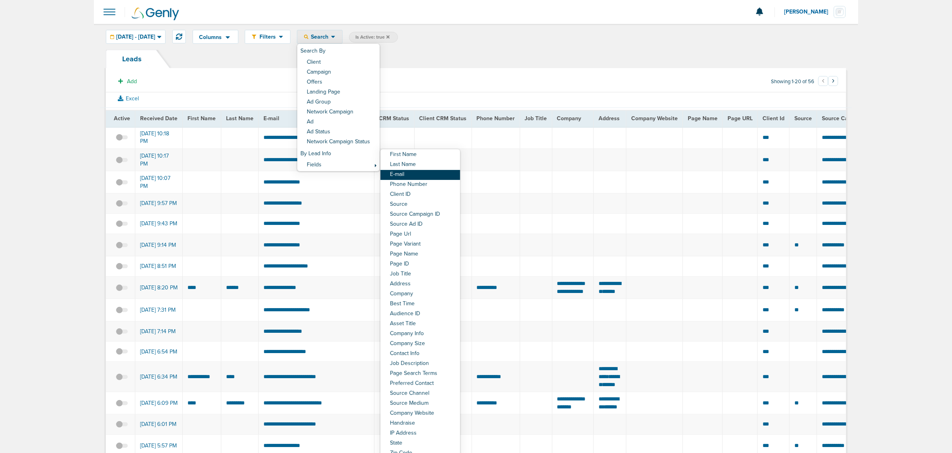
click at [436, 174] on link "E-mail" at bounding box center [421, 175] width 80 height 10
select select "email"
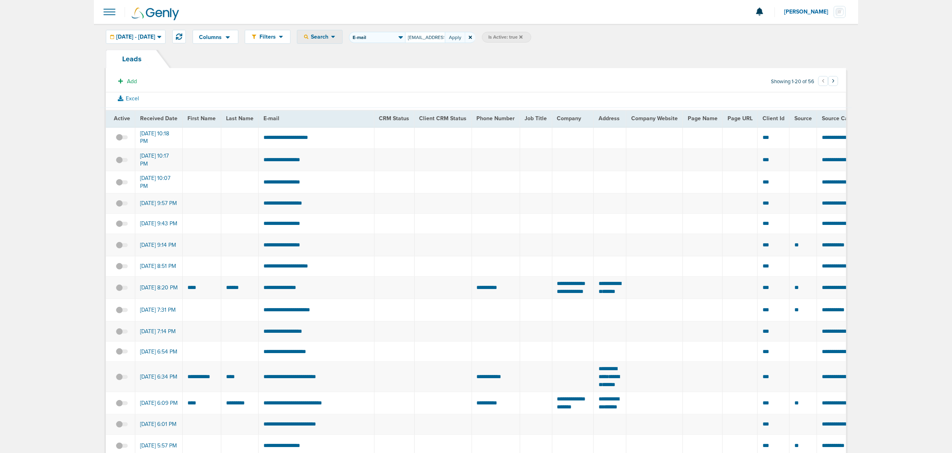
scroll to position [0, 30]
type input "[EMAIL_ADDRESS][DOMAIN_NAME]"
click at [465, 39] on button "Apply" at bounding box center [455, 37] width 20 height 11
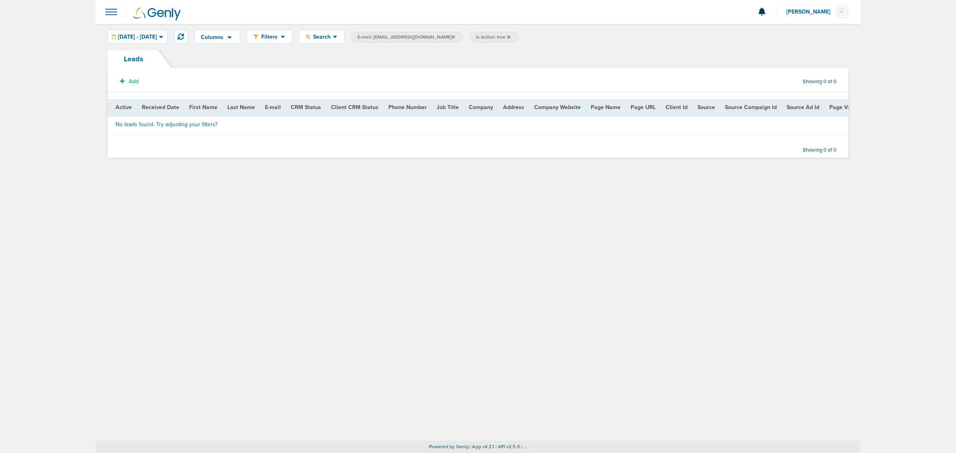
click at [510, 36] on icon at bounding box center [508, 36] width 3 height 3
click at [132, 29] on div "Columns Save selections Reset to defaults Is Active Received Date First Name La…" at bounding box center [478, 37] width 765 height 26
click at [132, 36] on span "[DATE] - [DATE]" at bounding box center [137, 37] width 39 height 6
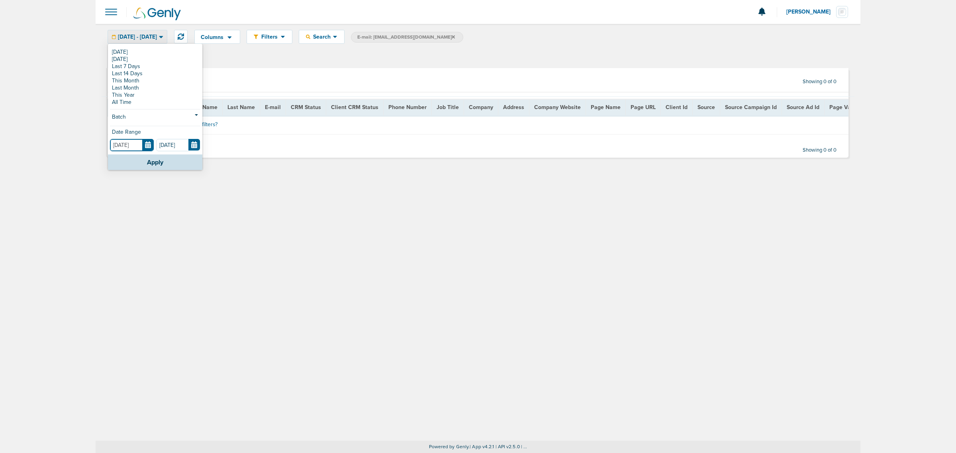
click at [150, 142] on input "[DATE]" at bounding box center [132, 145] width 44 height 12
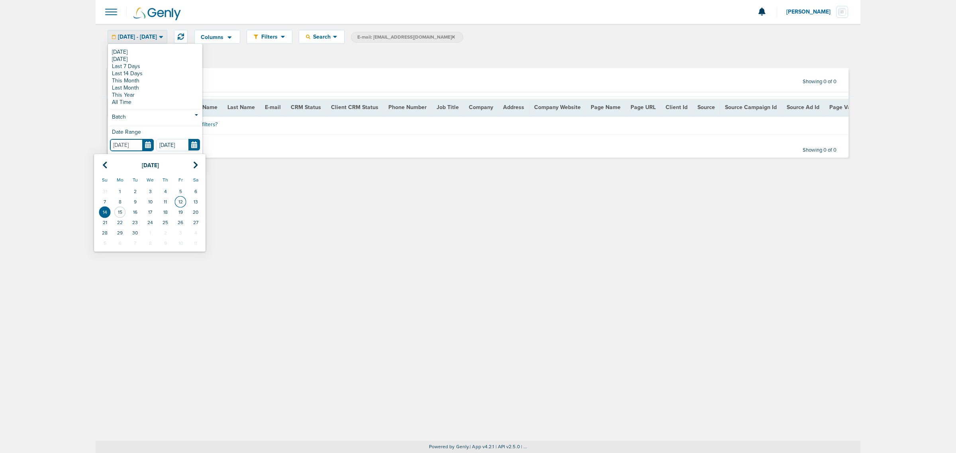
click at [176, 203] on td "12" at bounding box center [180, 202] width 15 height 10
type input "[DATE]"
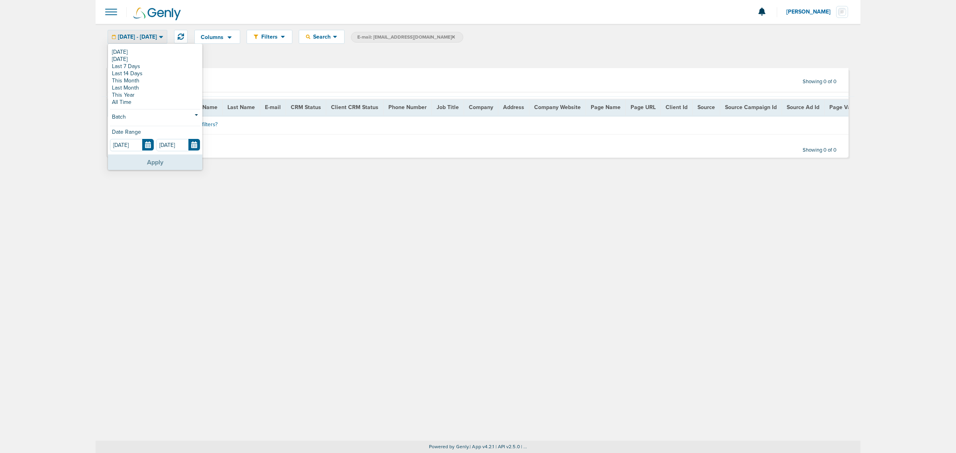
click at [157, 160] on button "Apply" at bounding box center [155, 162] width 94 height 16
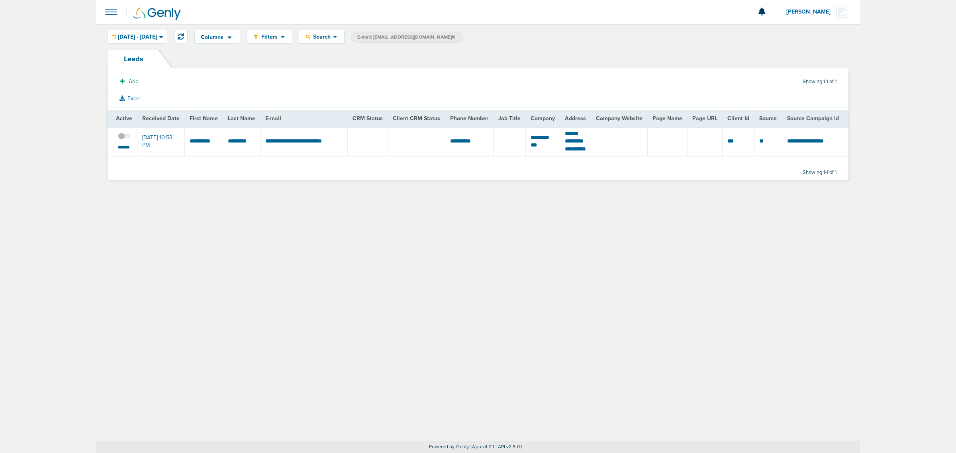
click at [328, 259] on div "Columns Save selections Reset to defaults Is Active Received Date First Name La…" at bounding box center [478, 232] width 765 height 417
drag, startPoint x: 362, startPoint y: 163, endPoint x: 399, endPoint y: 163, distance: 36.6
click at [399, 156] on tr "**********" at bounding box center [904, 142] width 1593 height 30
click at [98, 11] on div at bounding box center [478, 12] width 765 height 24
click at [102, 11] on span at bounding box center [111, 12] width 18 height 18
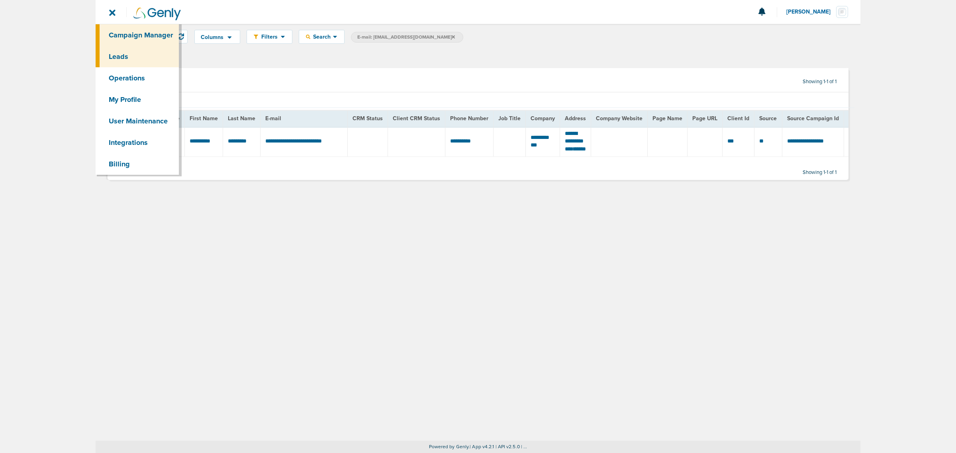
click at [137, 38] on link "Campaign Manager" at bounding box center [137, 35] width 83 height 22
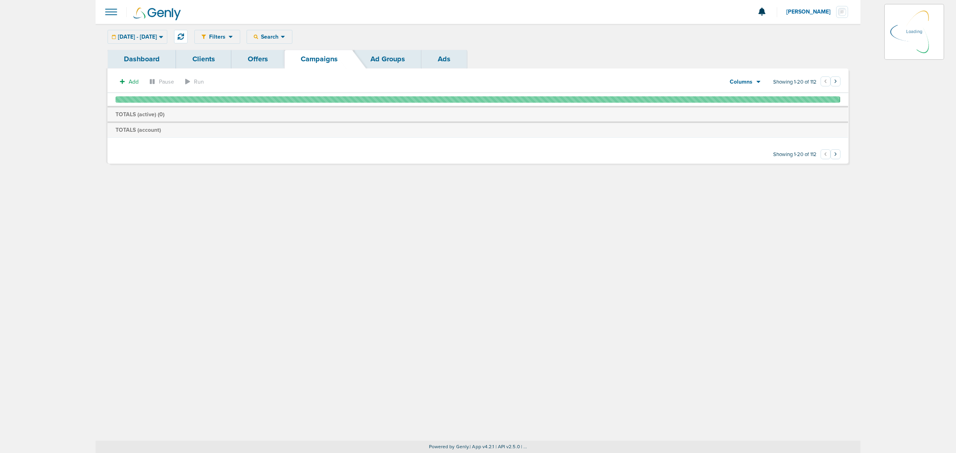
click at [160, 34] on div "[DATE] - [DATE] [DATE] [DATE] Last 7 Days Last 14 Days This Month Last Month Th…" at bounding box center [138, 37] width 60 height 14
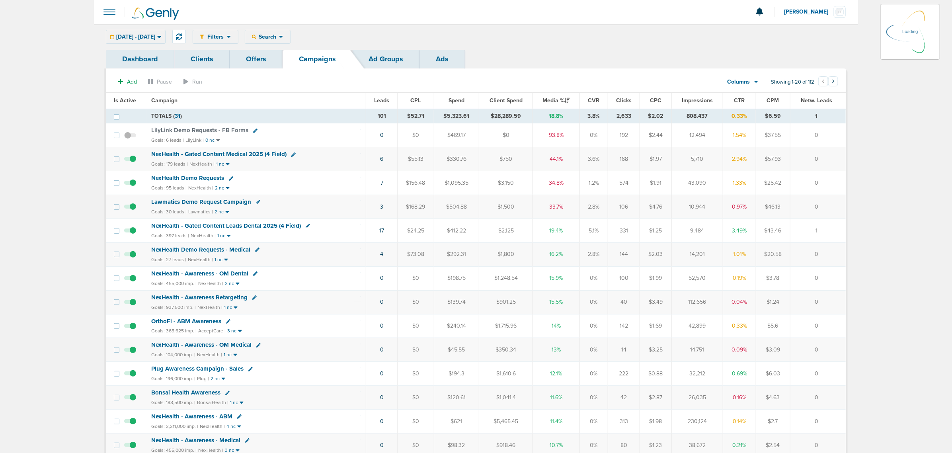
click at [166, 40] on div "[DATE] - [DATE] [DATE] [DATE] Last 7 Days Last 14 Days This Month Last Month Th…" at bounding box center [136, 37] width 60 height 14
click at [165, 34] on div "[DATE] - [DATE]" at bounding box center [135, 36] width 59 height 13
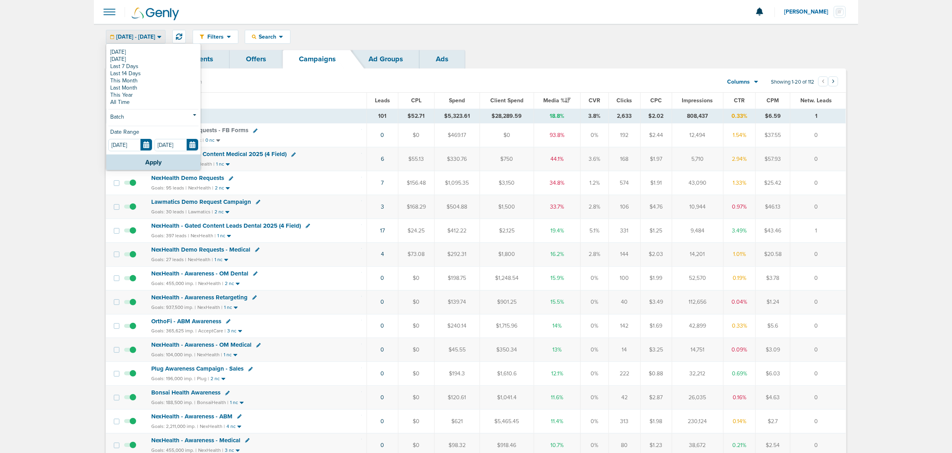
click at [200, 145] on form "[DATE]" at bounding box center [177, 145] width 46 height 12
click at [190, 146] on input "[DATE]" at bounding box center [176, 145] width 44 height 12
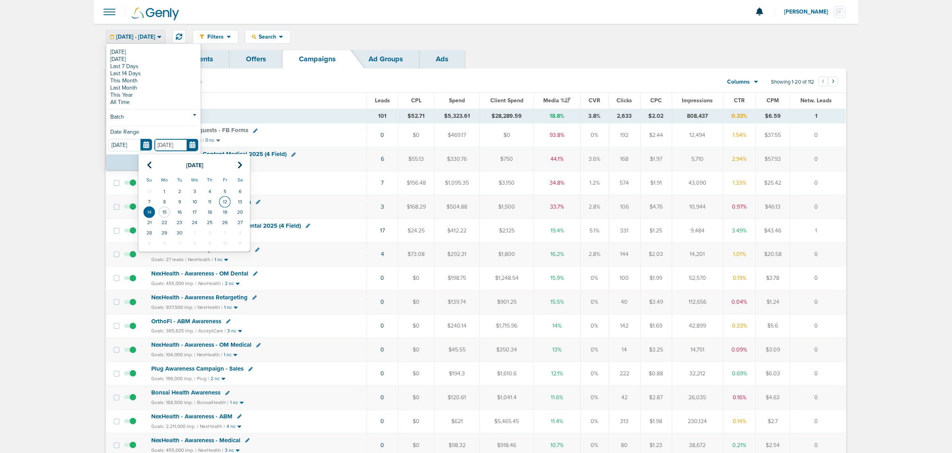
click at [228, 202] on td "12" at bounding box center [224, 202] width 15 height 10
type input "[DATE]"
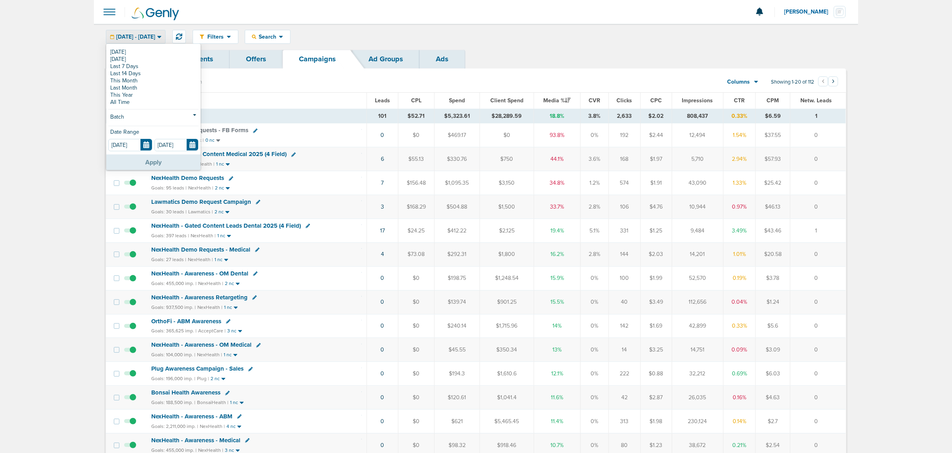
click at [171, 162] on button "Apply" at bounding box center [153, 162] width 94 height 16
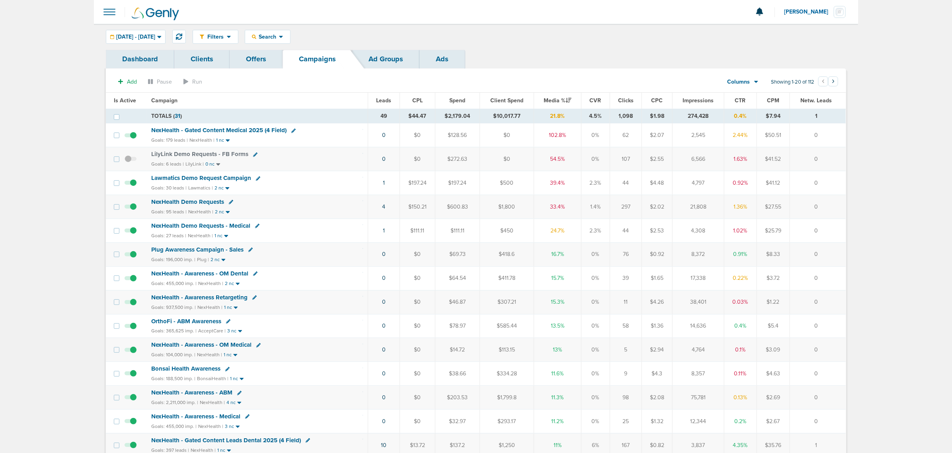
click at [381, 104] on span "Leads" at bounding box center [383, 100] width 15 height 7
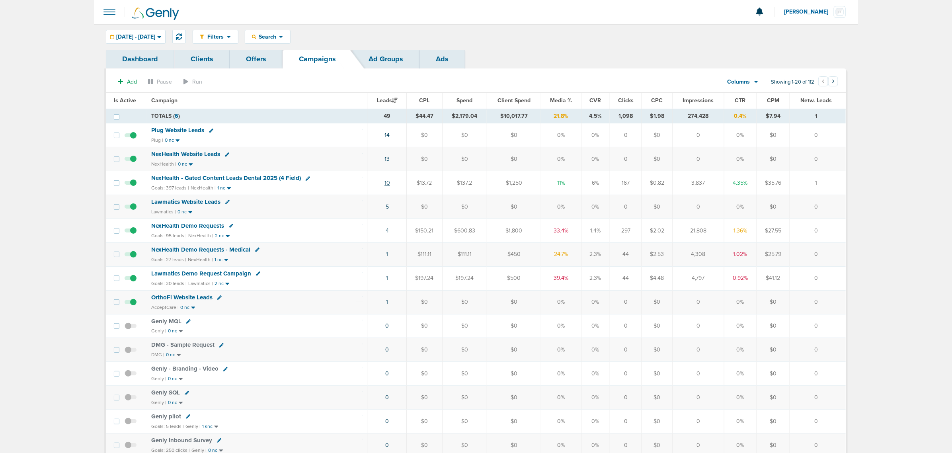
click at [390, 183] on link "10" at bounding box center [388, 183] width 6 height 7
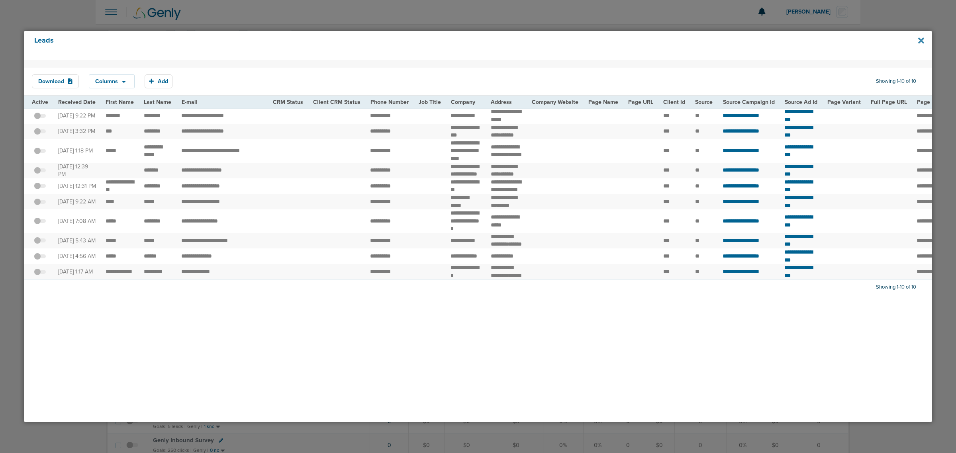
click at [920, 40] on icon at bounding box center [921, 40] width 6 height 6
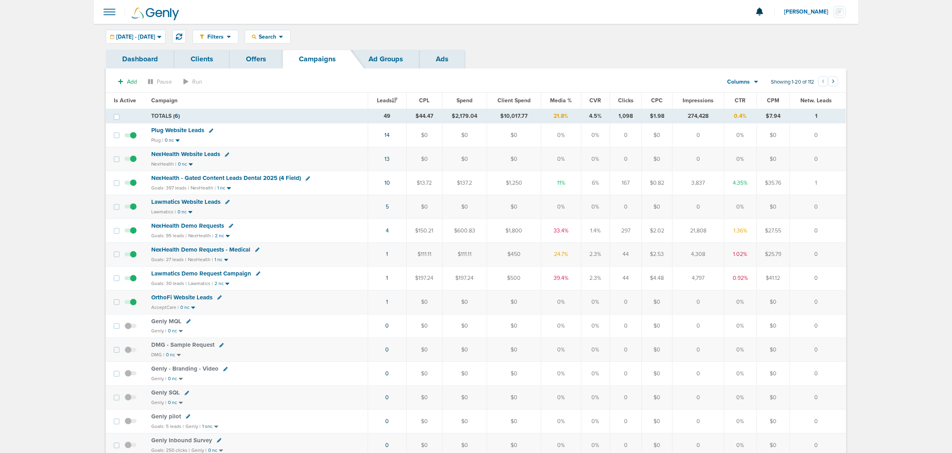
click at [391, 260] on td "1" at bounding box center [387, 254] width 39 height 24
click at [388, 256] on link "1" at bounding box center [388, 254] width 2 height 7
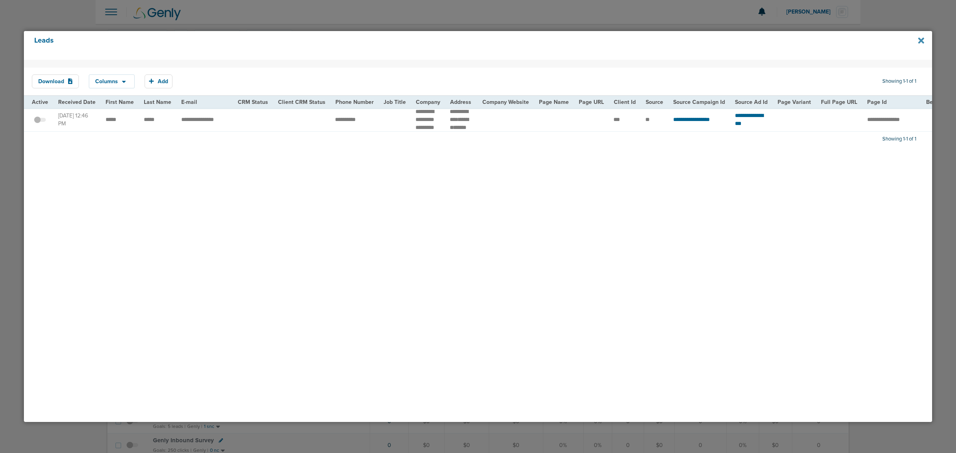
click at [922, 39] on icon at bounding box center [921, 40] width 6 height 6
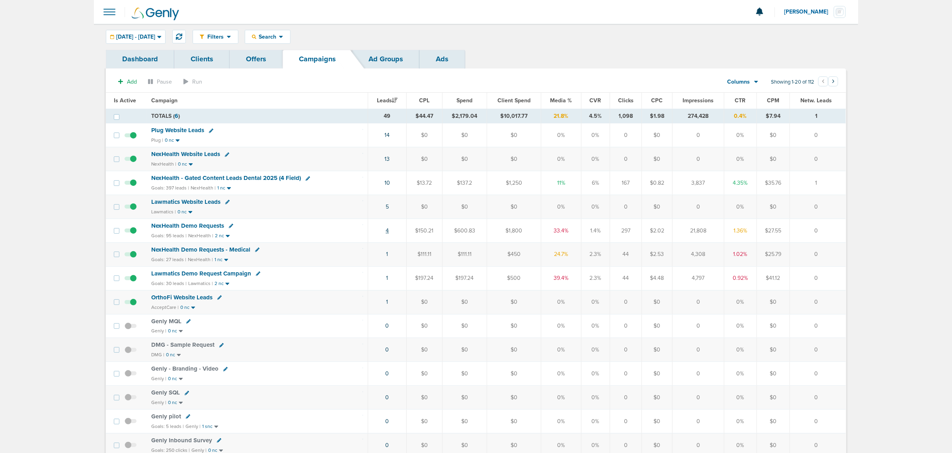
click at [389, 234] on link "4" at bounding box center [387, 230] width 3 height 7
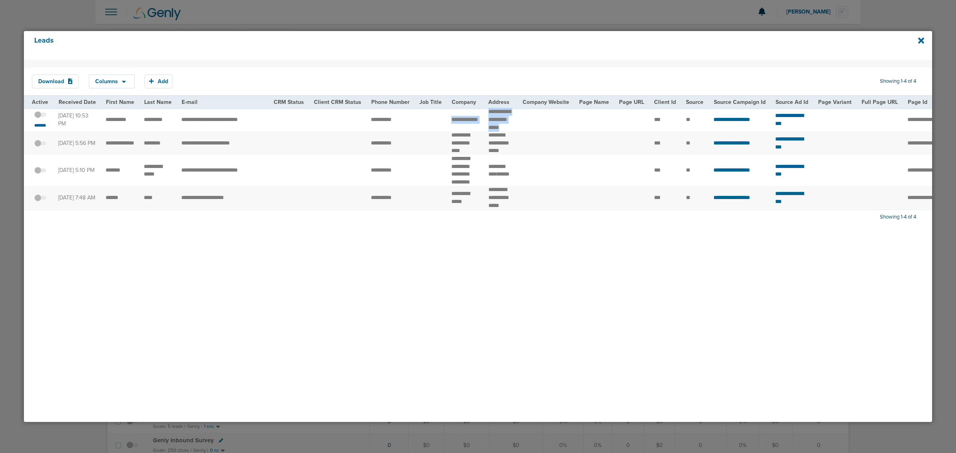
drag, startPoint x: 447, startPoint y: 115, endPoint x: 522, endPoint y: 126, distance: 75.7
click at [522, 126] on tr "**********" at bounding box center [827, 119] width 1606 height 23
click at [522, 126] on td at bounding box center [546, 119] width 57 height 23
click at [44, 119] on span at bounding box center [40, 119] width 12 height 0
click at [40, 116] on input "checkbox" at bounding box center [40, 116] width 0 height 0
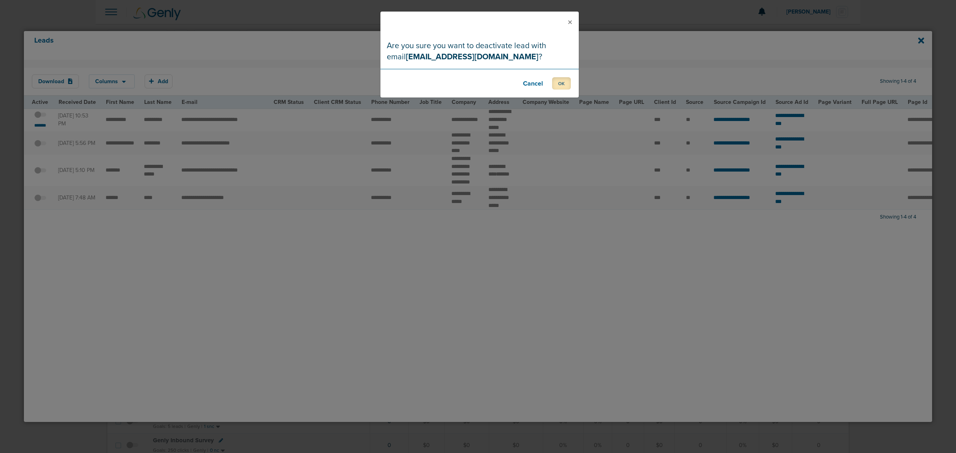
click at [562, 84] on button "OK" at bounding box center [561, 83] width 19 height 12
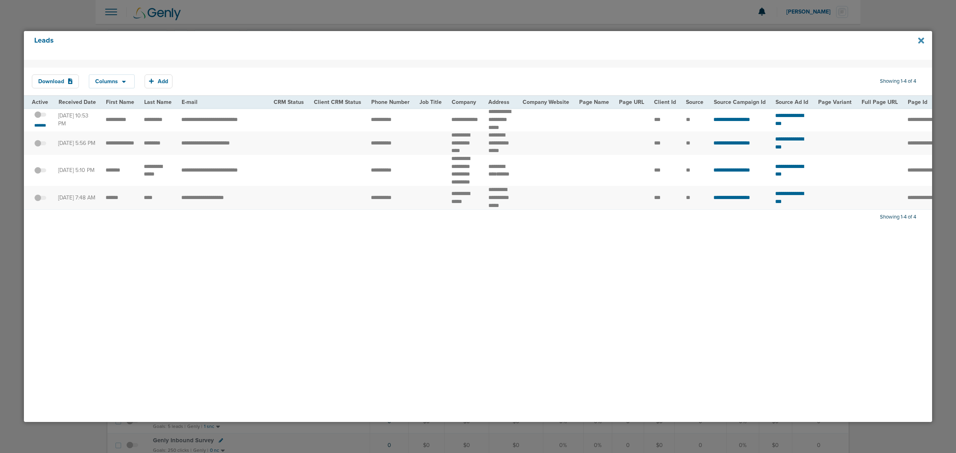
click at [920, 40] on icon at bounding box center [921, 40] width 6 height 6
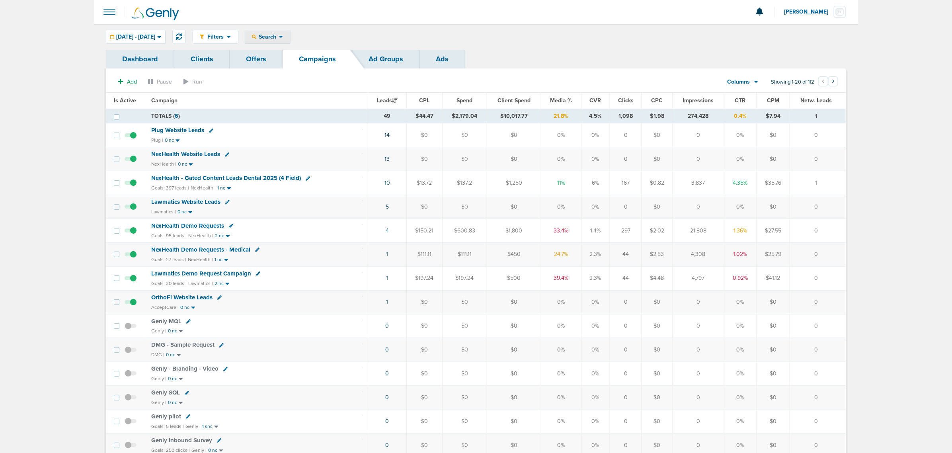
click at [279, 38] on span "Search" at bounding box center [267, 36] width 23 height 7
drag, startPoint x: 303, startPoint y: 112, endPoint x: 321, endPoint y: 98, distance: 22.5
click at [303, 112] on link "Network Campaign" at bounding box center [286, 113] width 82 height 10
select select "netCmpName"
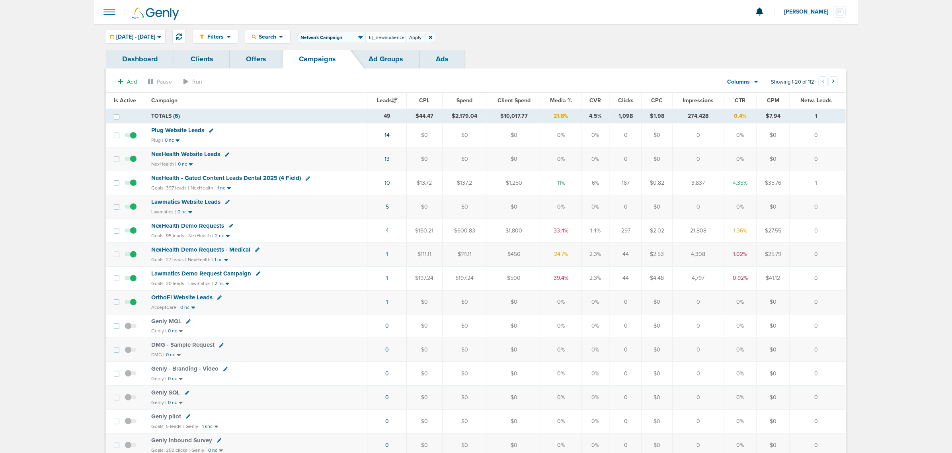
type input "NexHealth_Demo_AutomateYourFrontOffice_EliminateTediousTasks_Dental_[DATE]_newa…"
click at [425, 39] on button "Apply" at bounding box center [415, 37] width 20 height 11
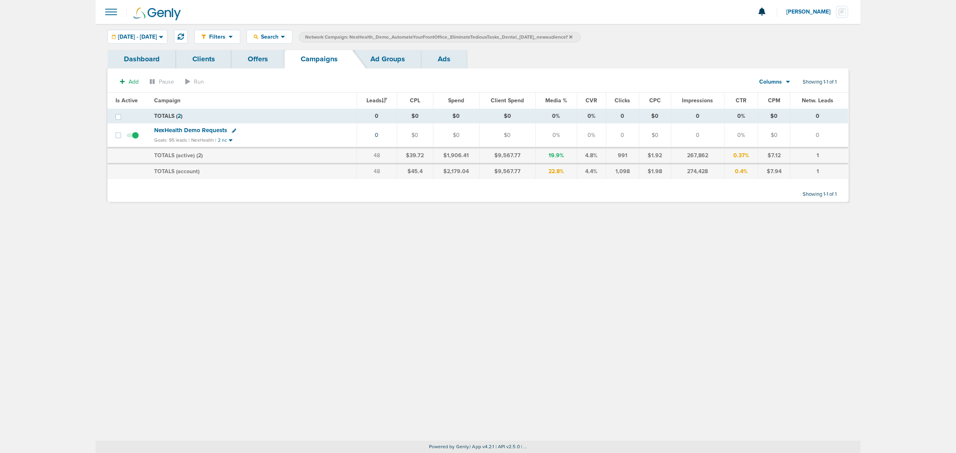
click at [190, 132] on span "NexHealth Demo Requests" at bounding box center [190, 130] width 73 height 7
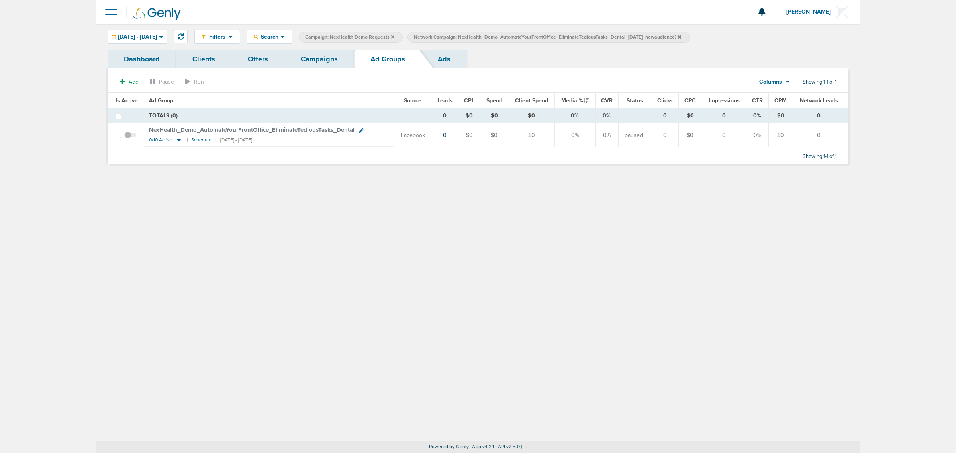
click at [178, 141] on icon at bounding box center [179, 140] width 4 height 2
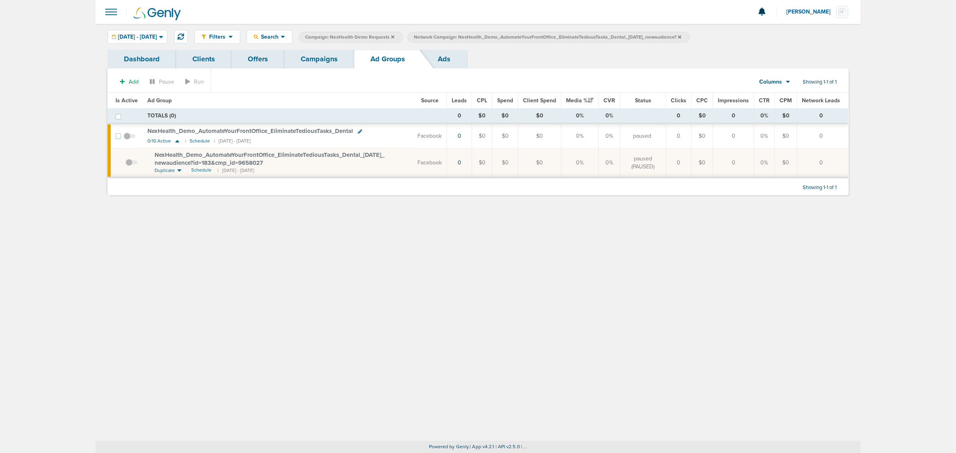
click at [226, 154] on span "NexHealth_ Demo_ AutomateYourFrontOffice_ EliminateTediousTasks_ Dental_ [DATE]…" at bounding box center [269, 158] width 230 height 15
